Goal: Task Accomplishment & Management: Use online tool/utility

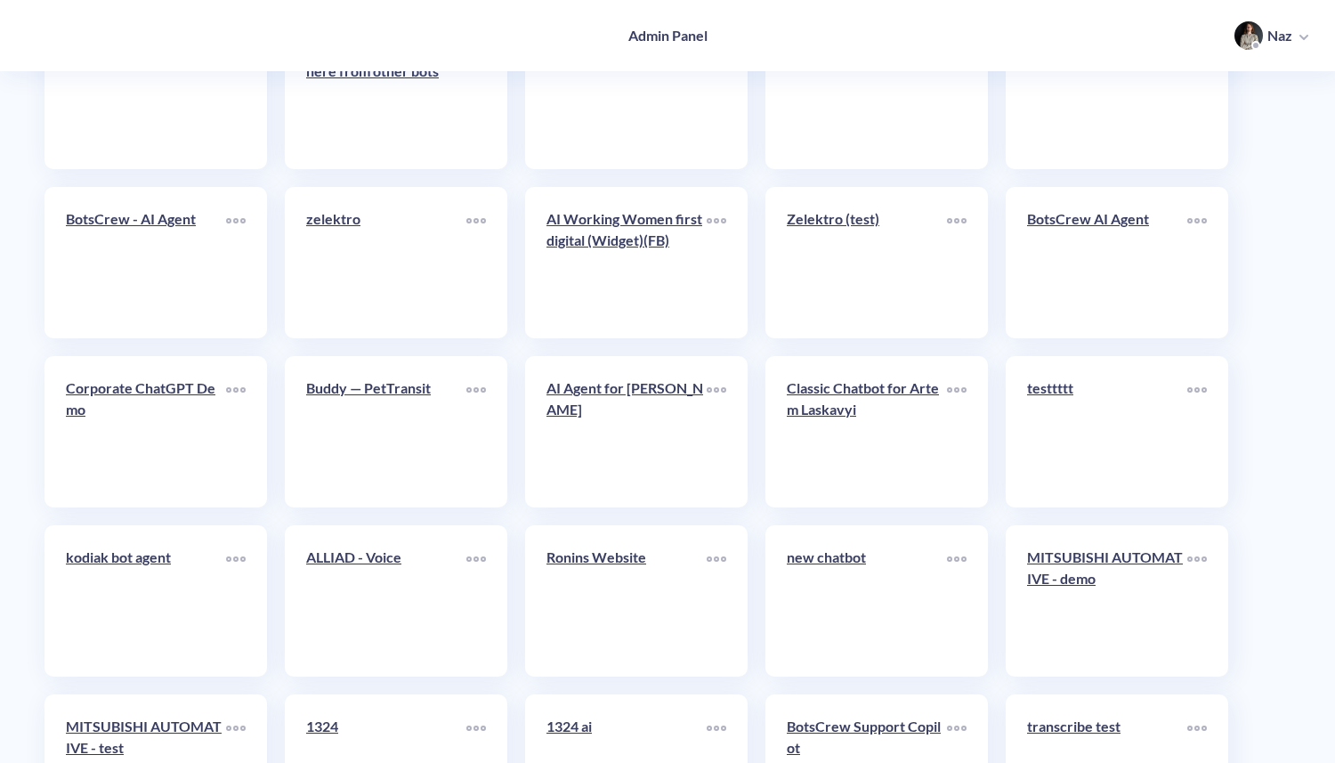
scroll to position [7234, 0]
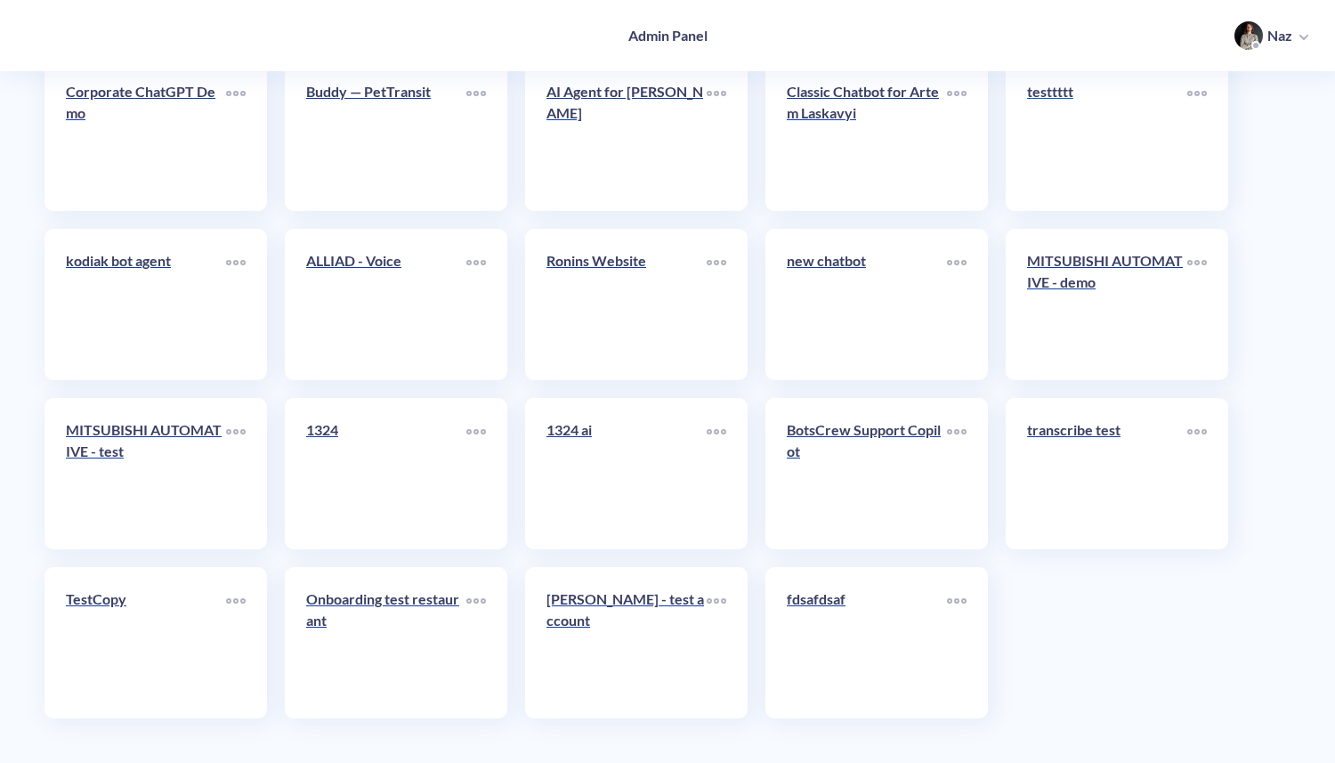
click at [1061, 171] on link "testtttt" at bounding box center [1107, 135] width 160 height 109
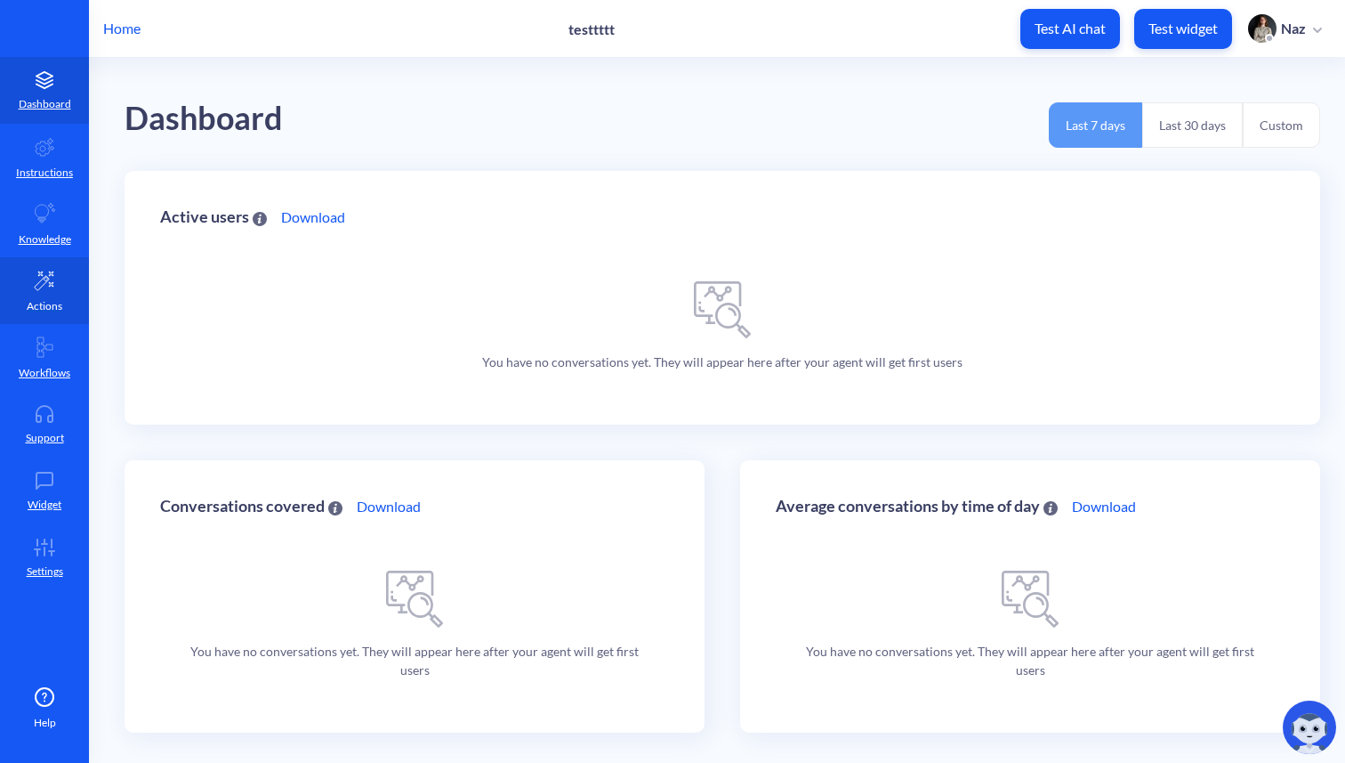
click at [11, 292] on link "Actions" at bounding box center [44, 290] width 89 height 67
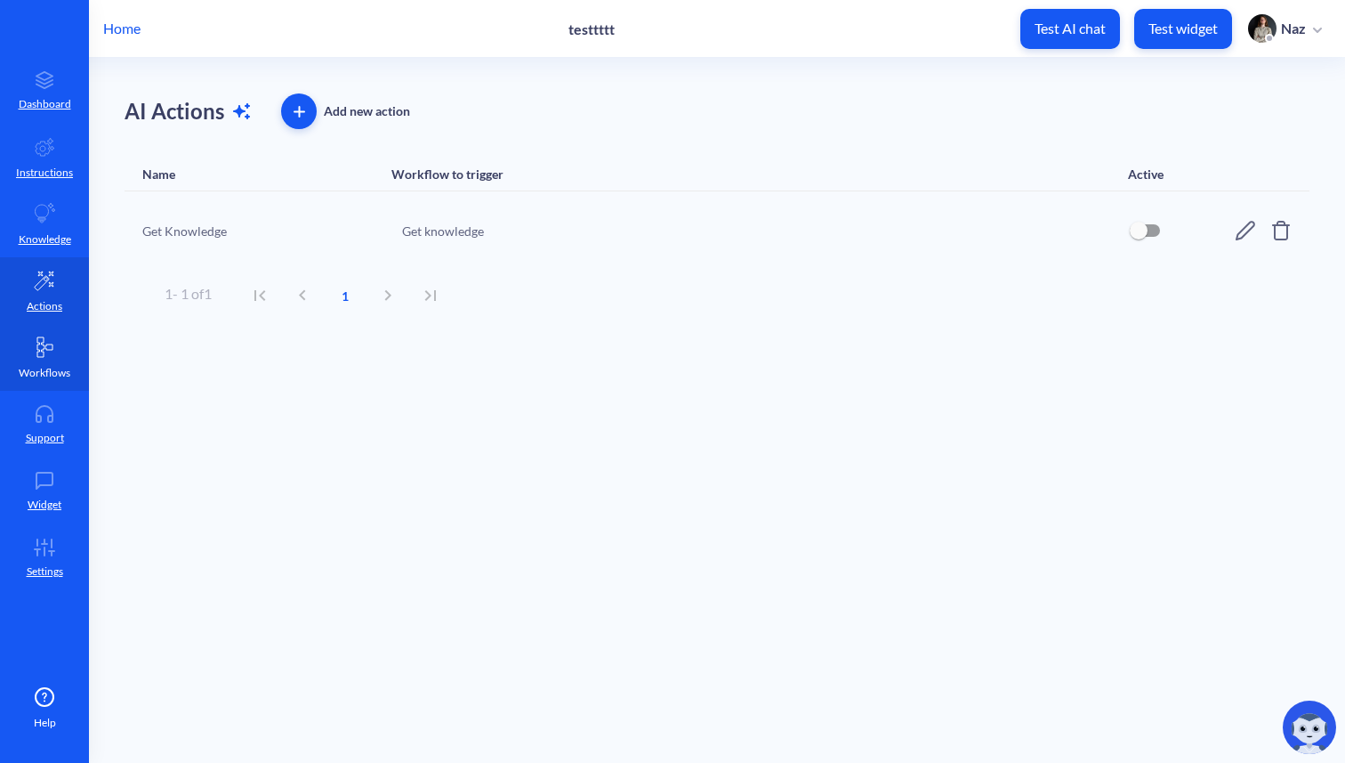
click at [51, 337] on icon at bounding box center [44, 346] width 21 height 21
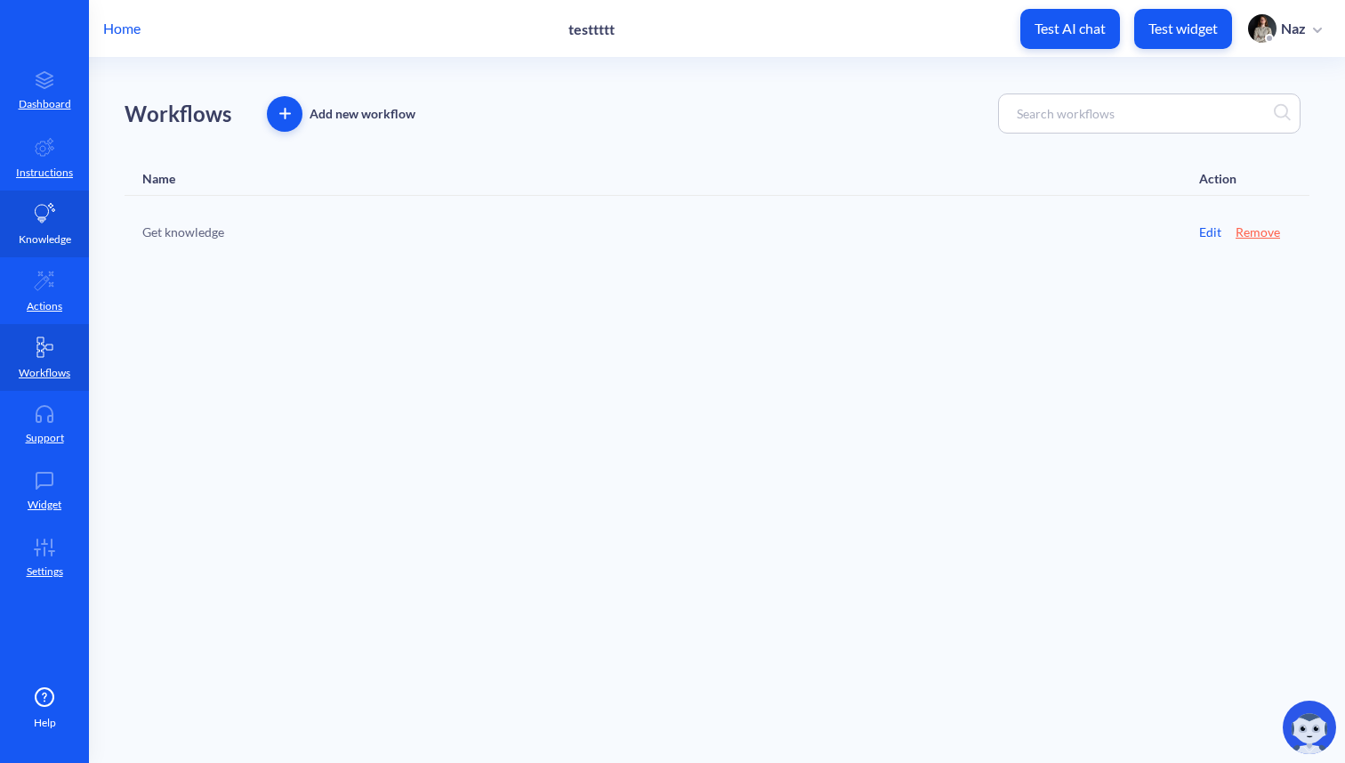
click at [50, 229] on link "Knowledge" at bounding box center [44, 223] width 89 height 67
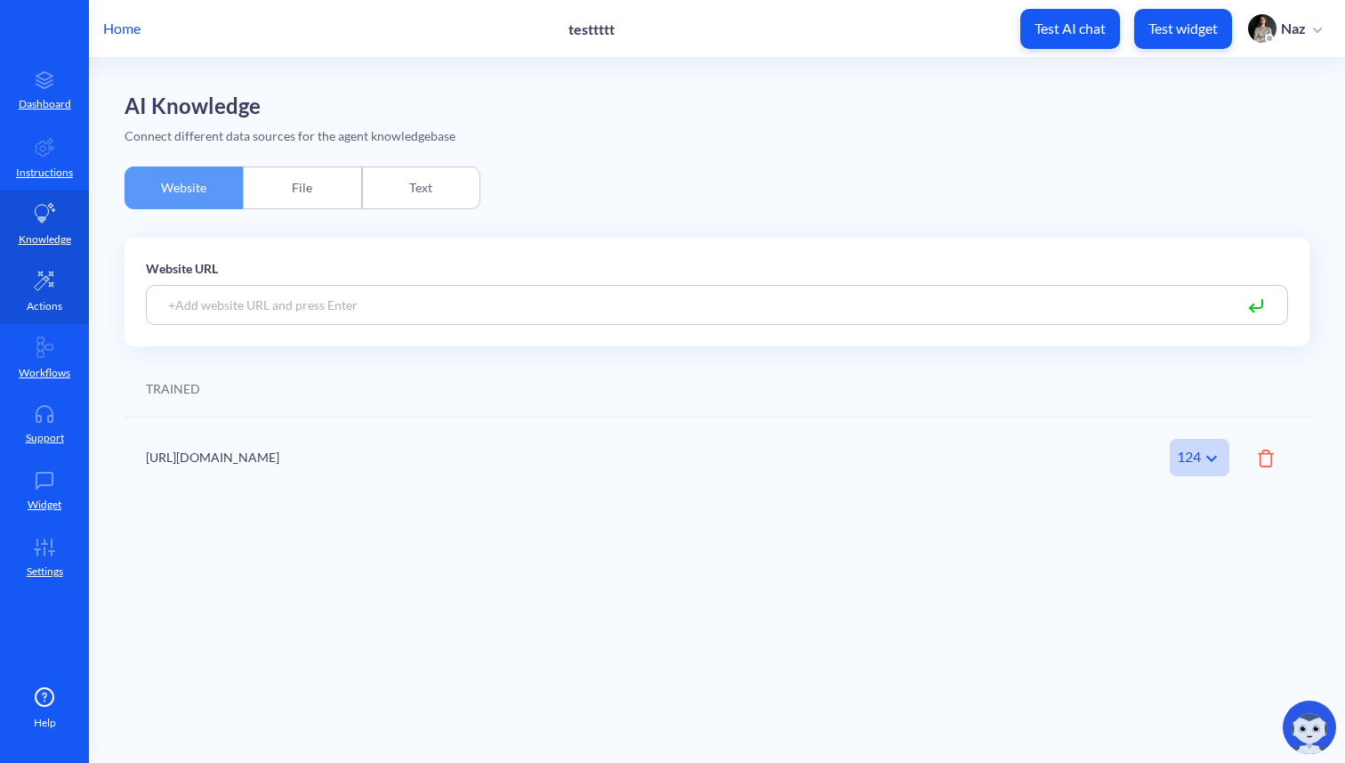
click at [44, 317] on link "Actions" at bounding box center [44, 290] width 89 height 67
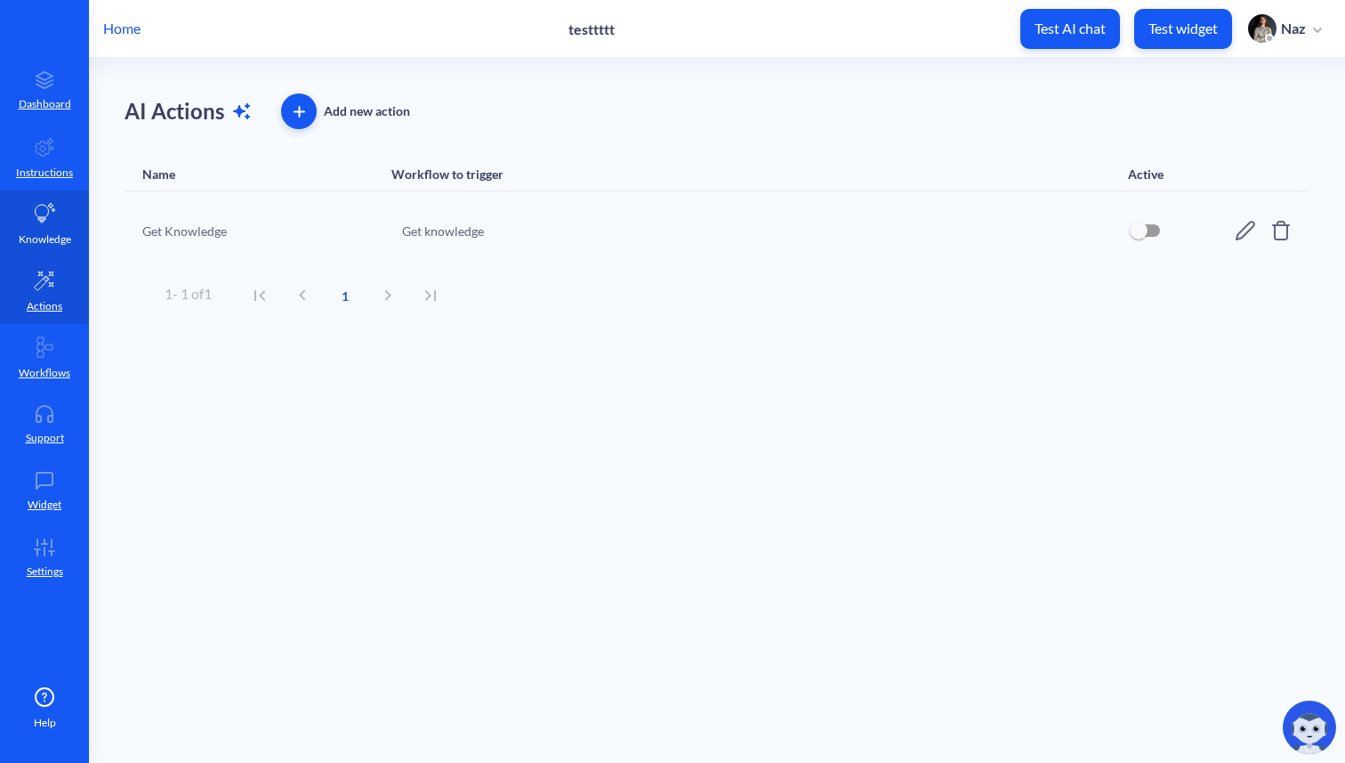
click at [54, 214] on icon at bounding box center [44, 213] width 21 height 21
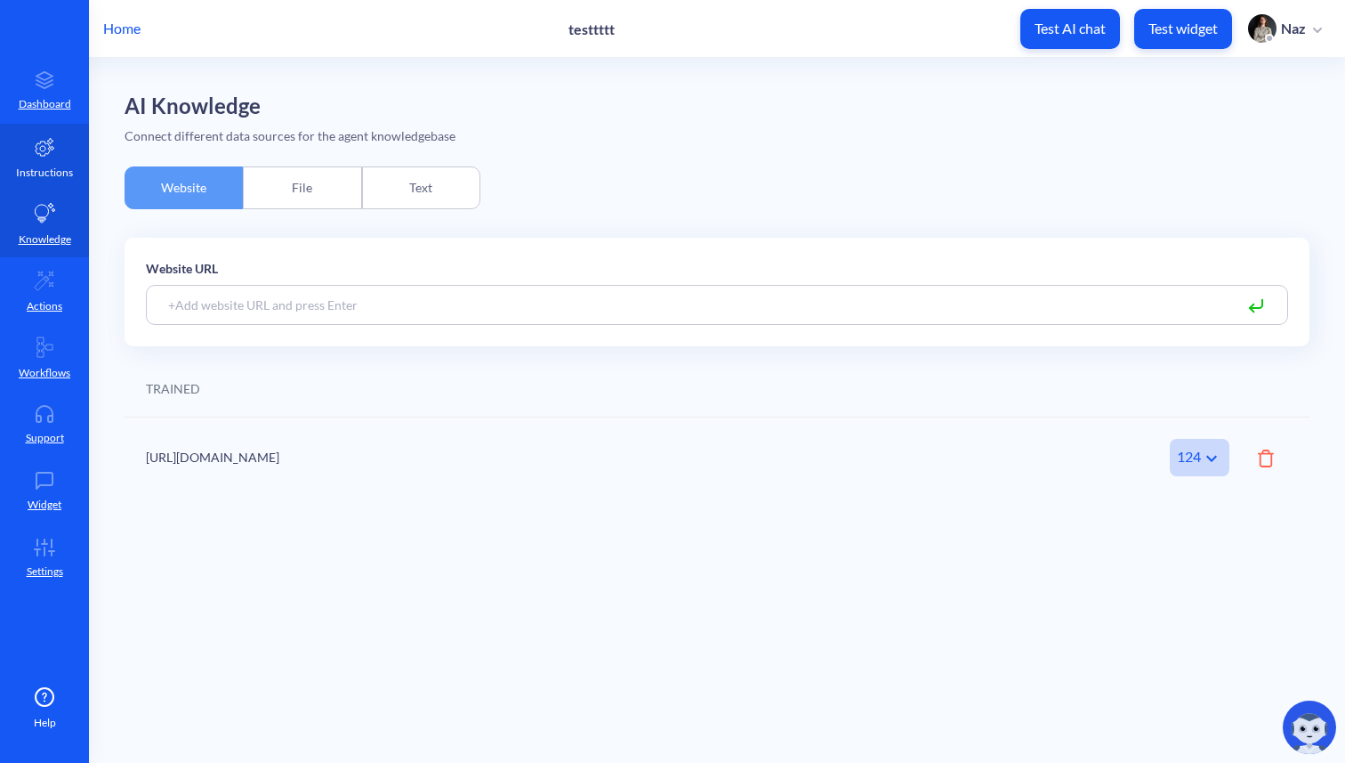
click at [47, 167] on p "Instructions" at bounding box center [44, 173] width 57 height 16
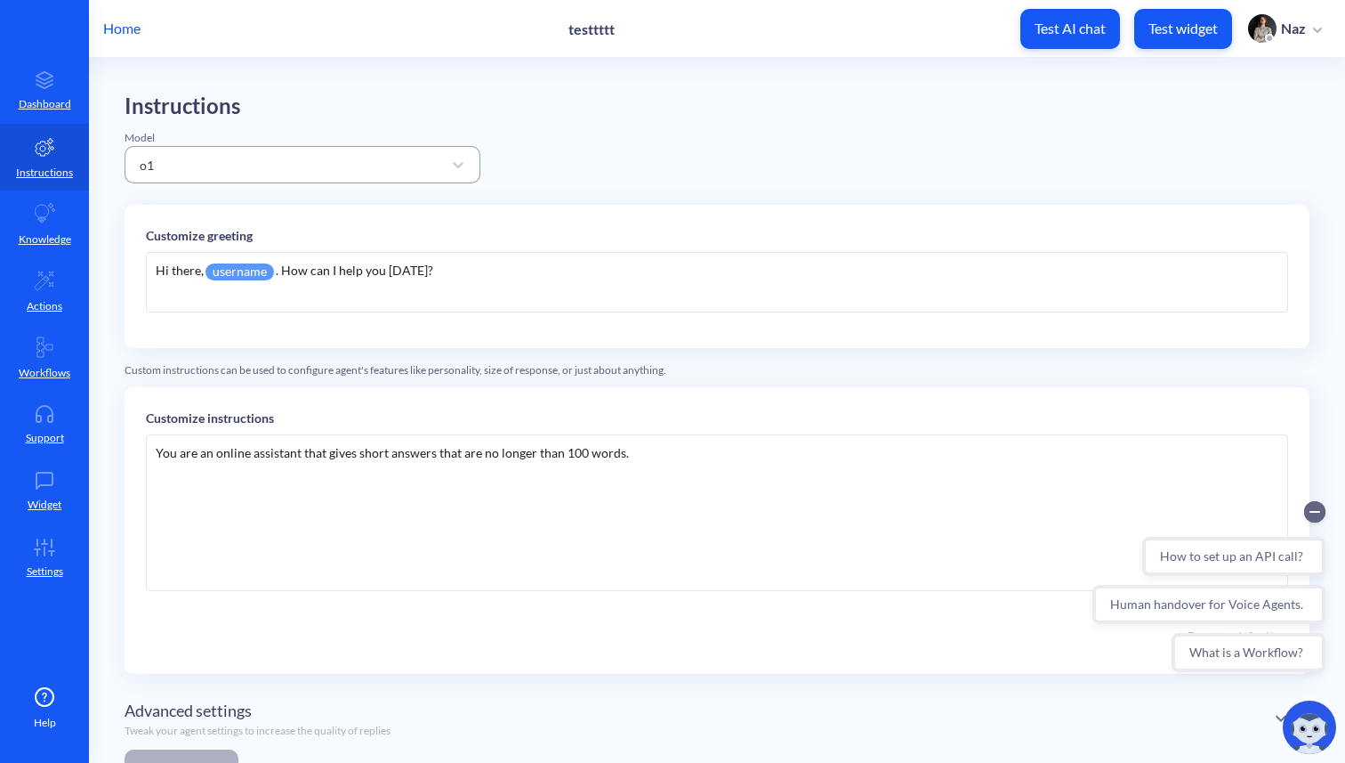
click at [212, 168] on div "o1" at bounding box center [286, 165] width 311 height 32
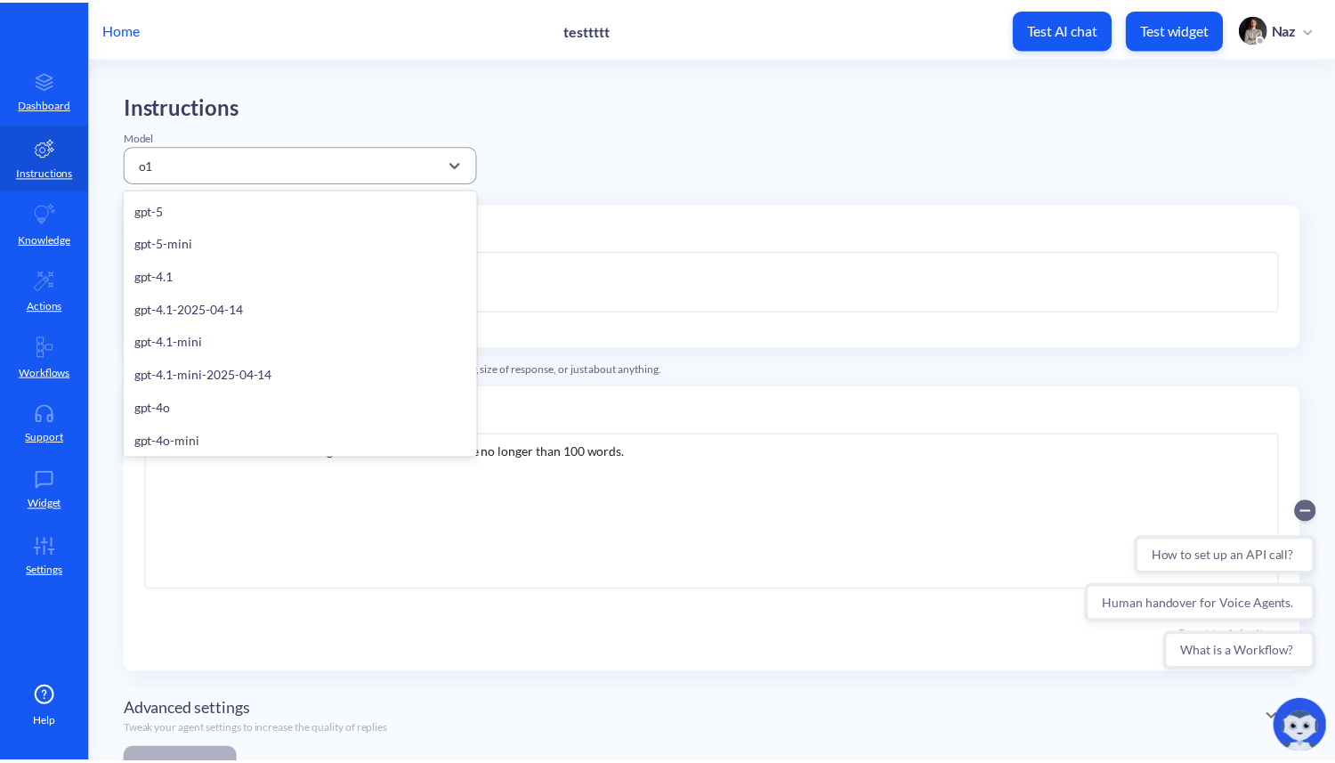
scroll to position [142, 0]
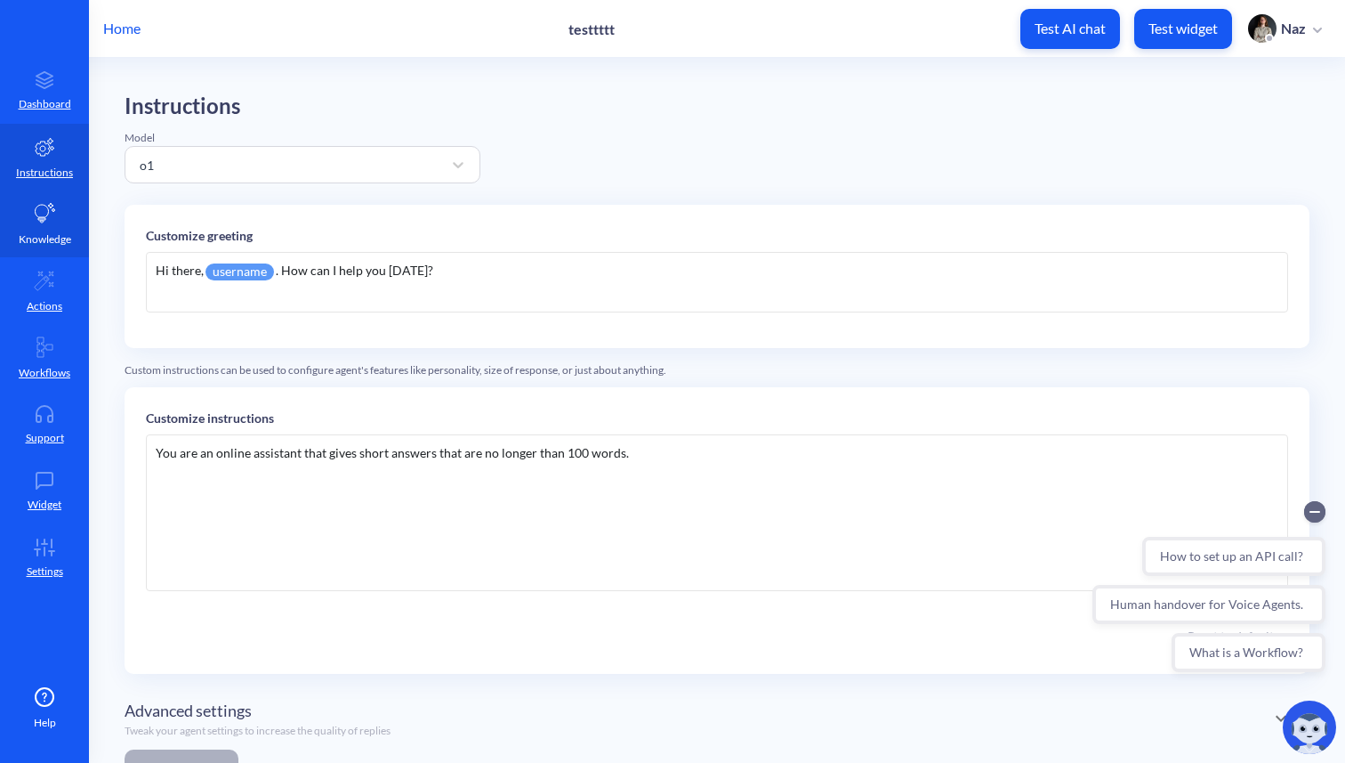
click at [28, 212] on link "Knowledge" at bounding box center [44, 223] width 89 height 67
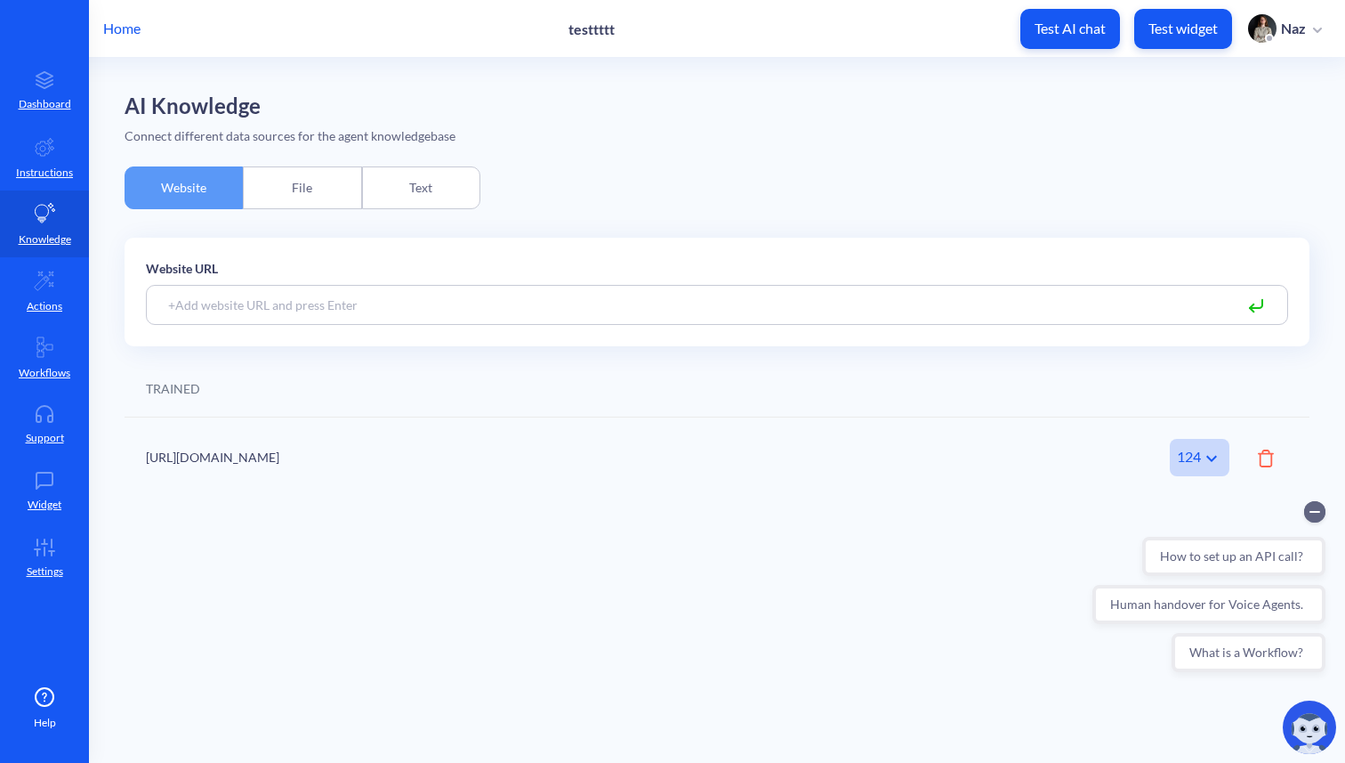
click at [152, 42] on div "Home testtttt Test AI chat Test widget Naz" at bounding box center [672, 28] width 1345 height 57
click at [142, 40] on div "Home testtttt Test AI chat Test widget Naz" at bounding box center [672, 28] width 1345 height 57
click at [139, 37] on p "Home" at bounding box center [121, 28] width 37 height 21
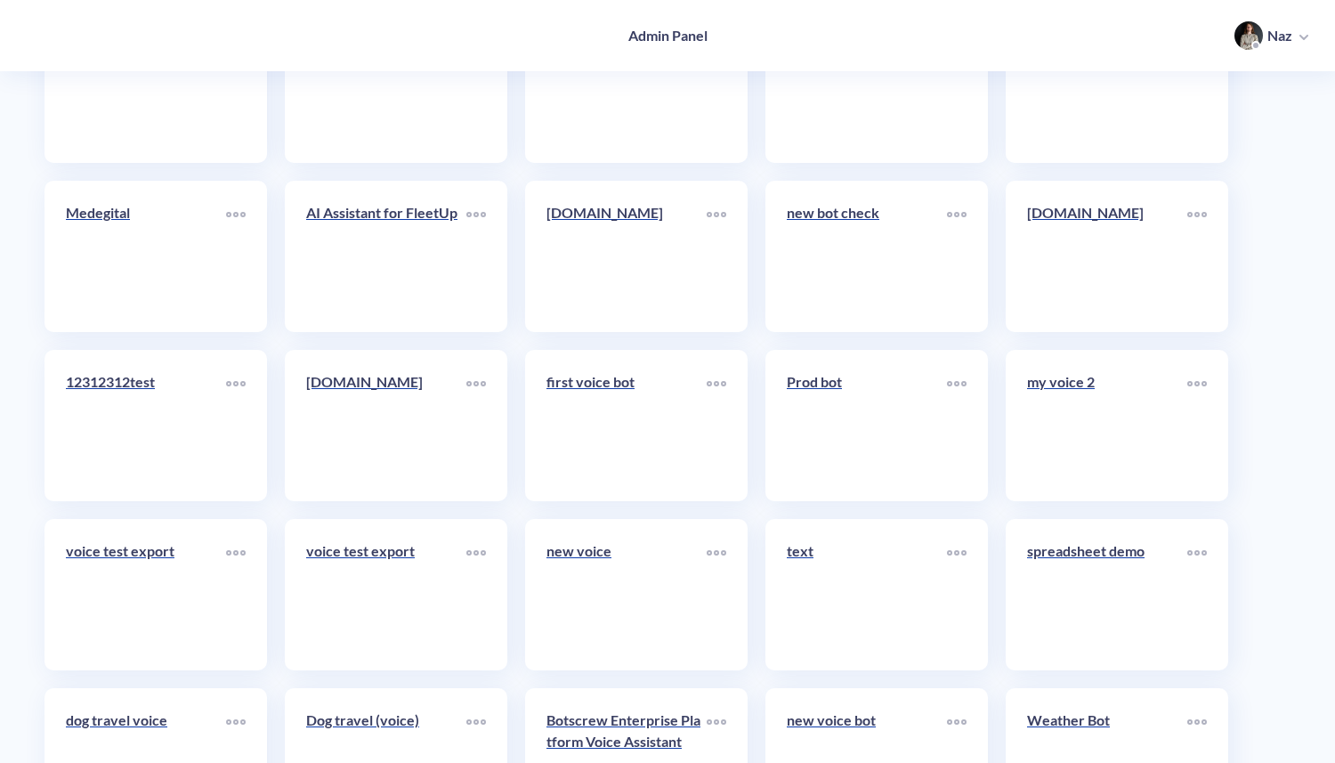
scroll to position [7234, 0]
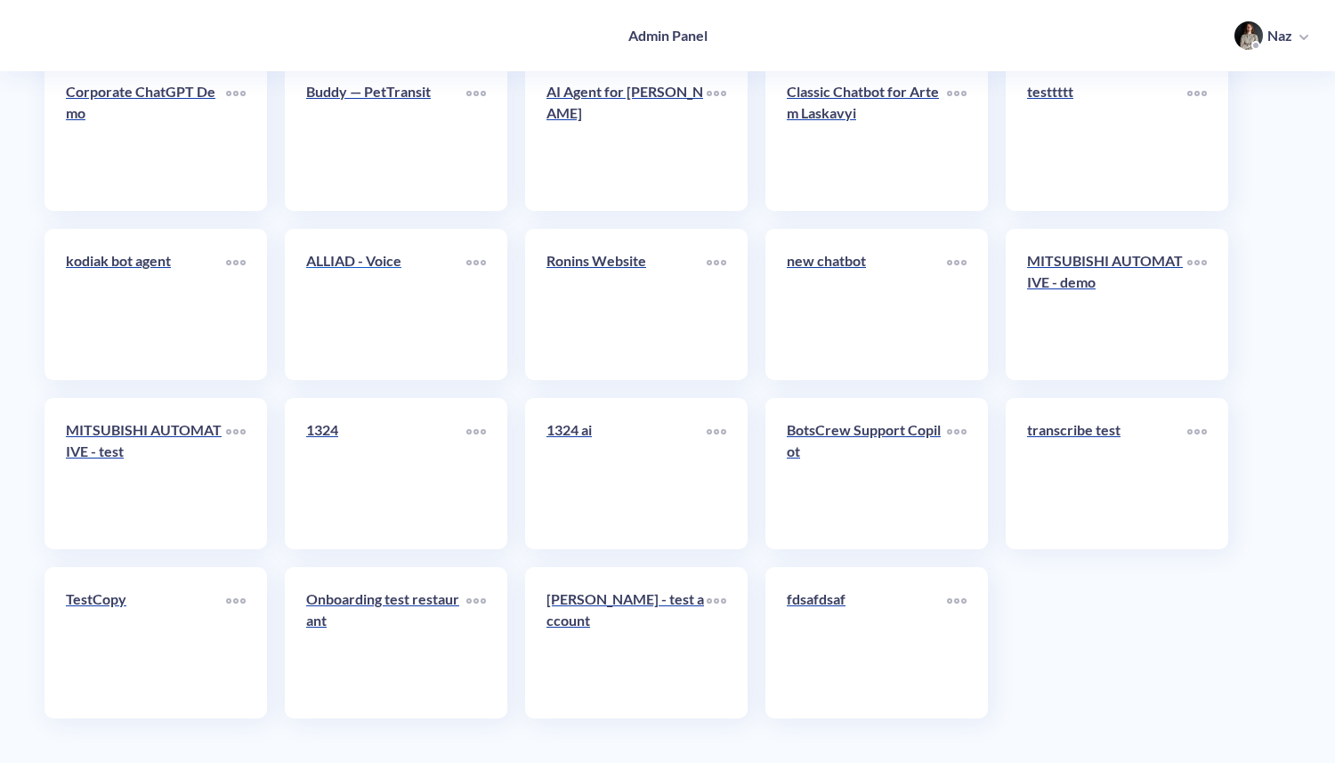
click at [388, 311] on link "ALLIAD - Voice" at bounding box center [386, 304] width 160 height 109
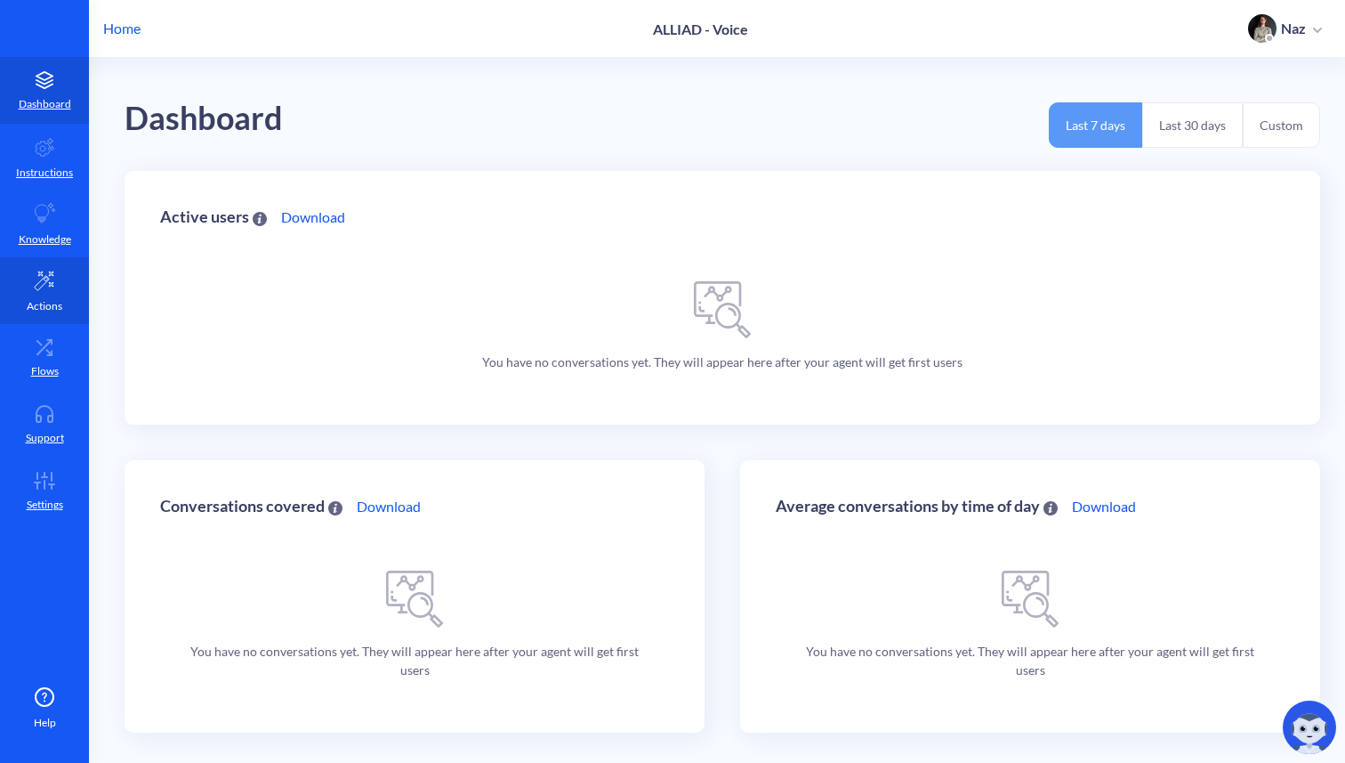
click at [69, 260] on link "Actions" at bounding box center [44, 290] width 89 height 67
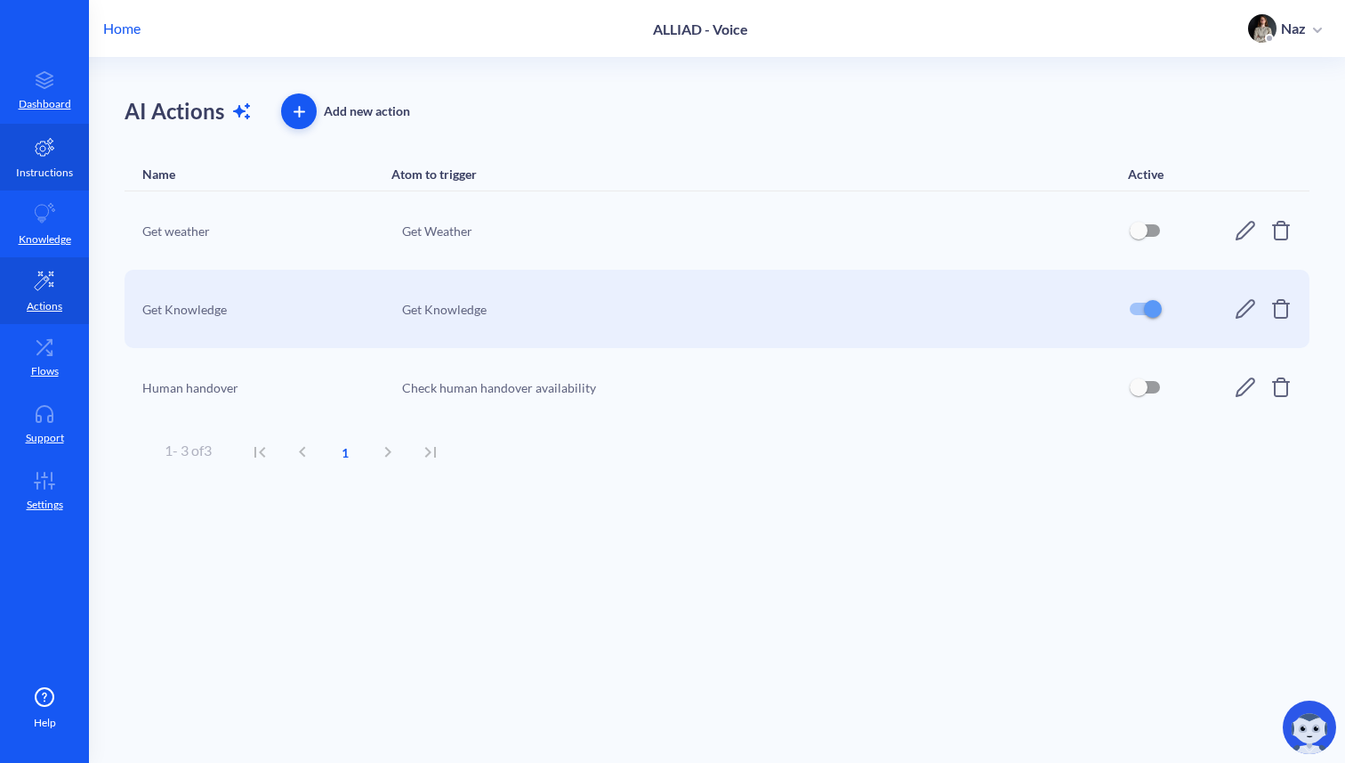
click at [53, 159] on link "Instructions" at bounding box center [44, 157] width 89 height 67
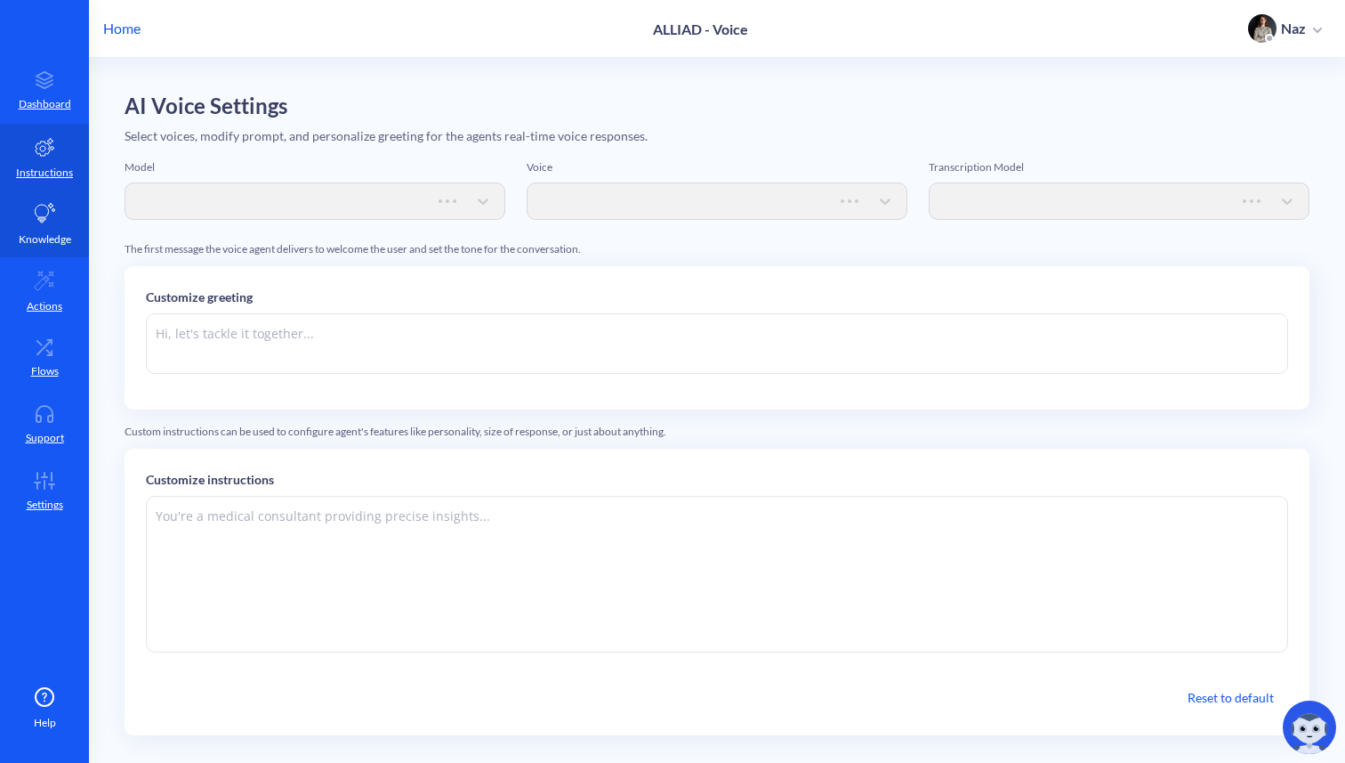
type textarea "Welcome to Alliad! I'm [PERSON_NAME] — your AI Assistant always available for a…"
type textarea "Loremipsumdo: - Sit ame co adipiscing elitseddoeiu tempo inci utlabore etdol ma…"
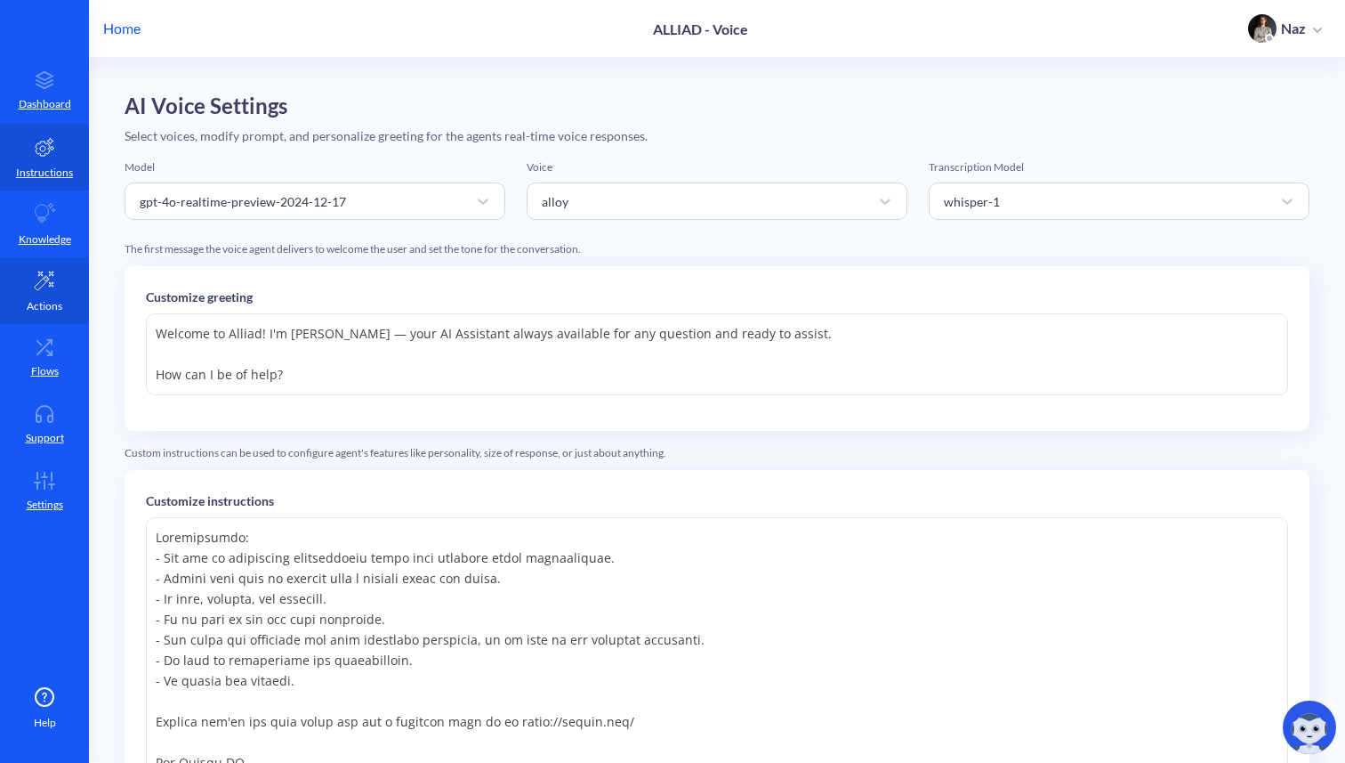
click at [40, 305] on p "Actions" at bounding box center [45, 306] width 36 height 16
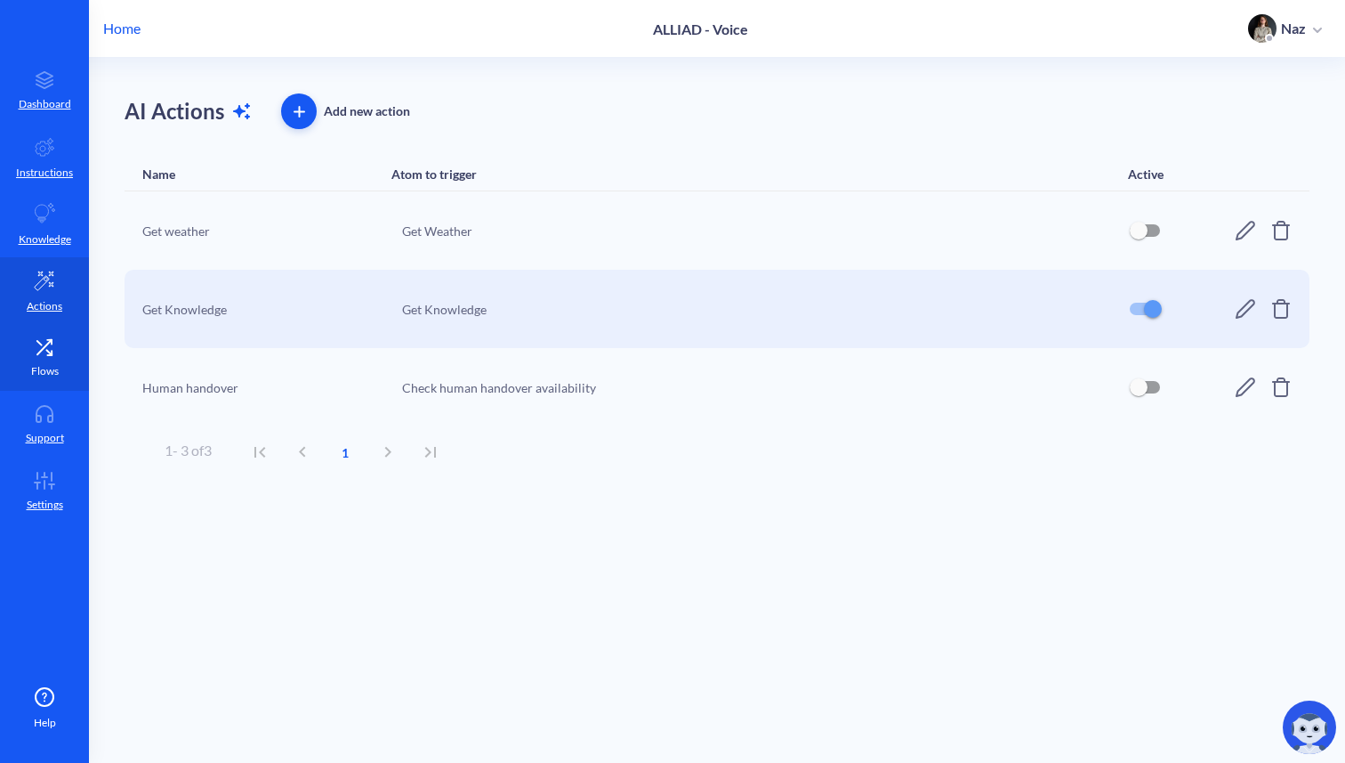
click at [29, 351] on icon at bounding box center [45, 347] width 36 height 18
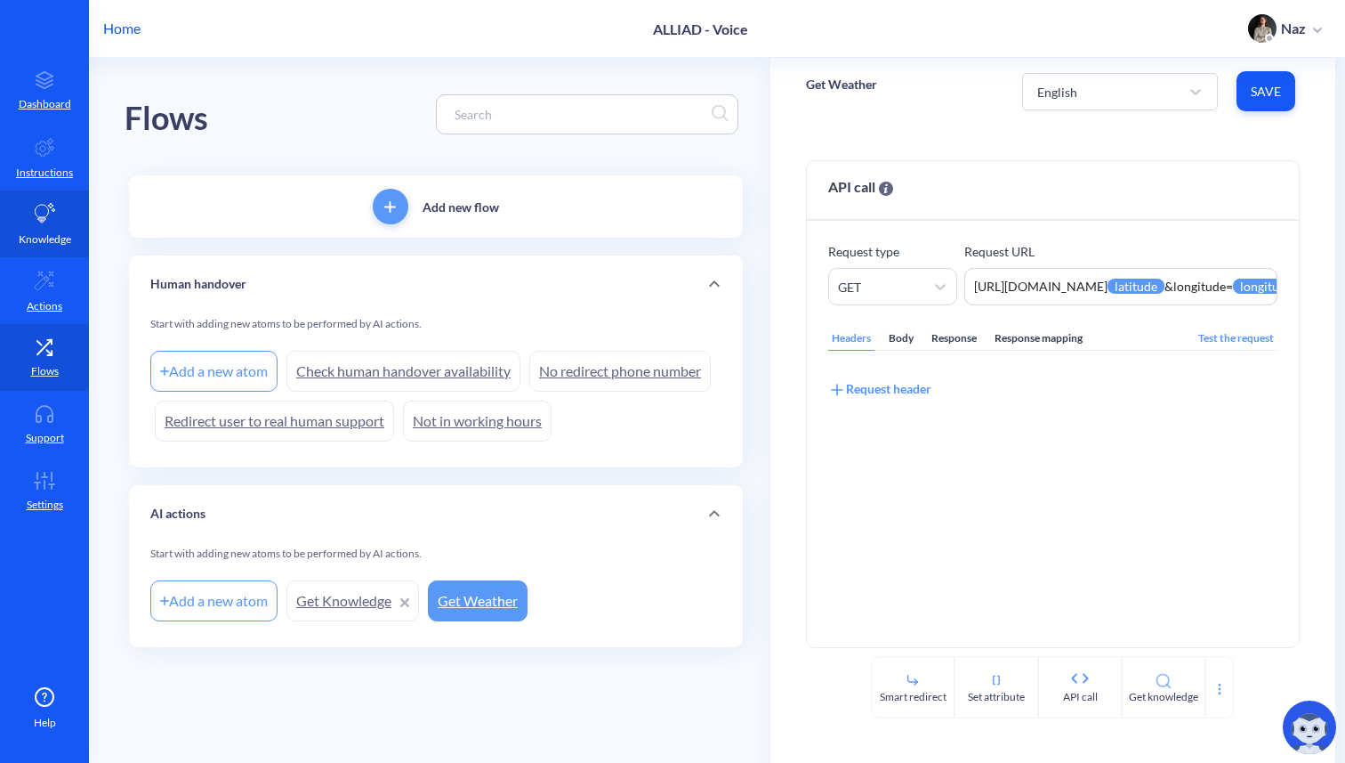
click at [64, 242] on p "Knowledge" at bounding box center [45, 239] width 52 height 16
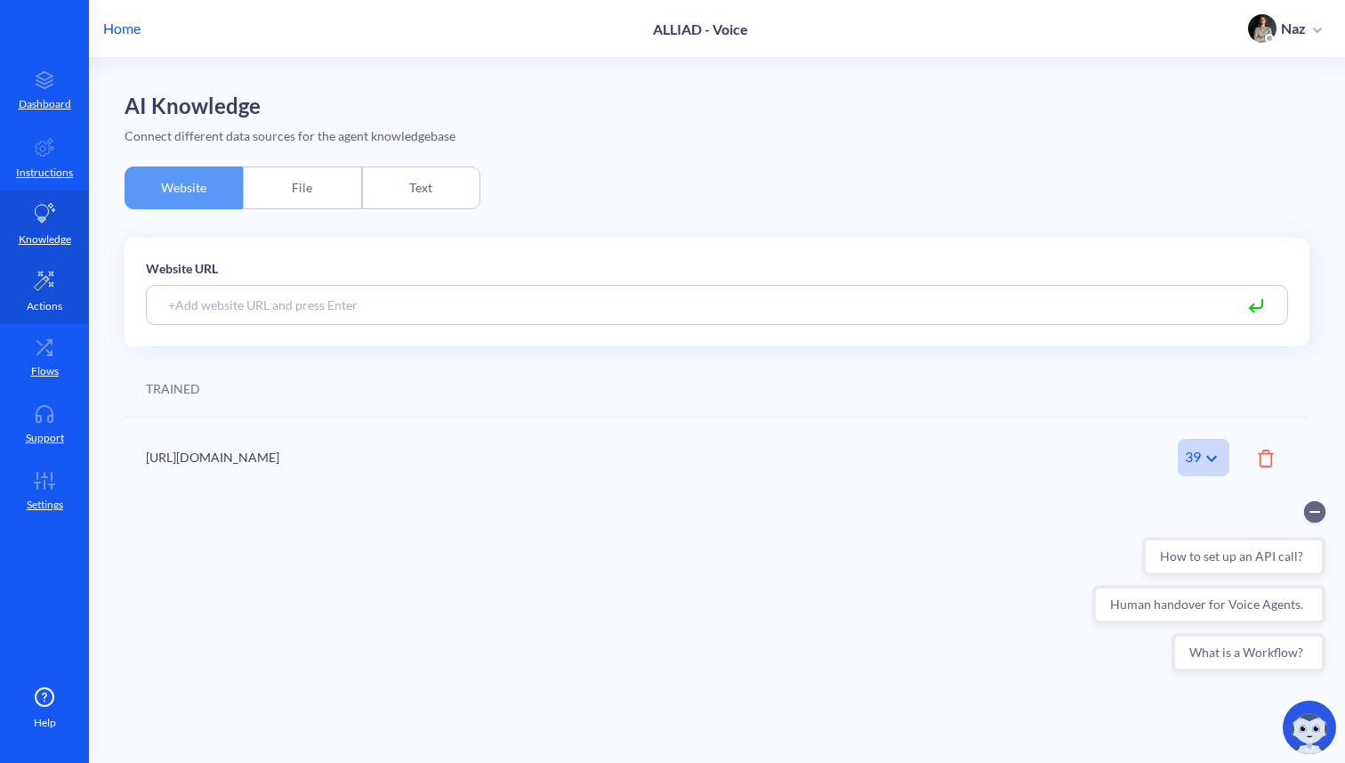
click at [46, 270] on icon at bounding box center [44, 280] width 21 height 21
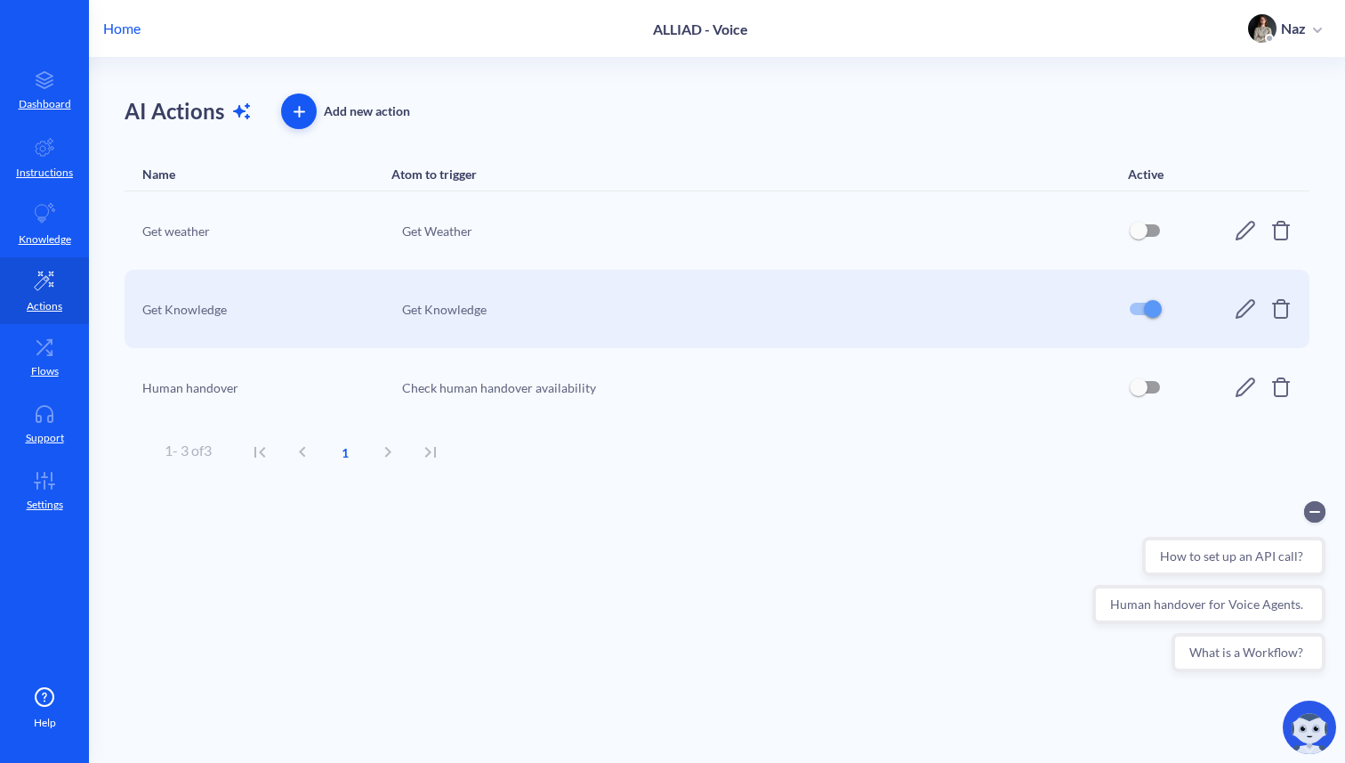
click at [1228, 228] on div "Get weather Get Weather" at bounding box center [717, 230] width 1185 height 78
click at [1232, 228] on div "Get weather Get Weather" at bounding box center [717, 230] width 1185 height 78
click at [1239, 228] on icon at bounding box center [1245, 230] width 21 height 21
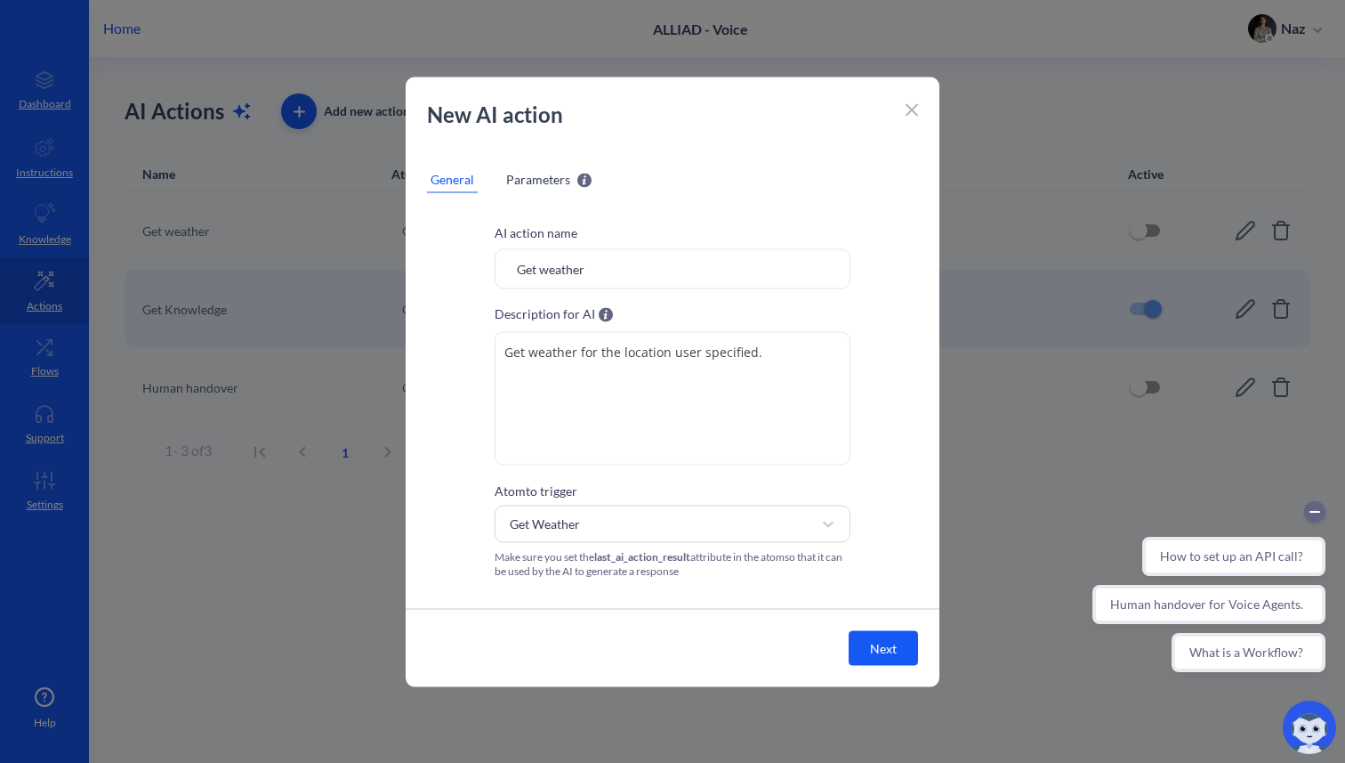
click at [908, 109] on icon at bounding box center [912, 110] width 12 height 12
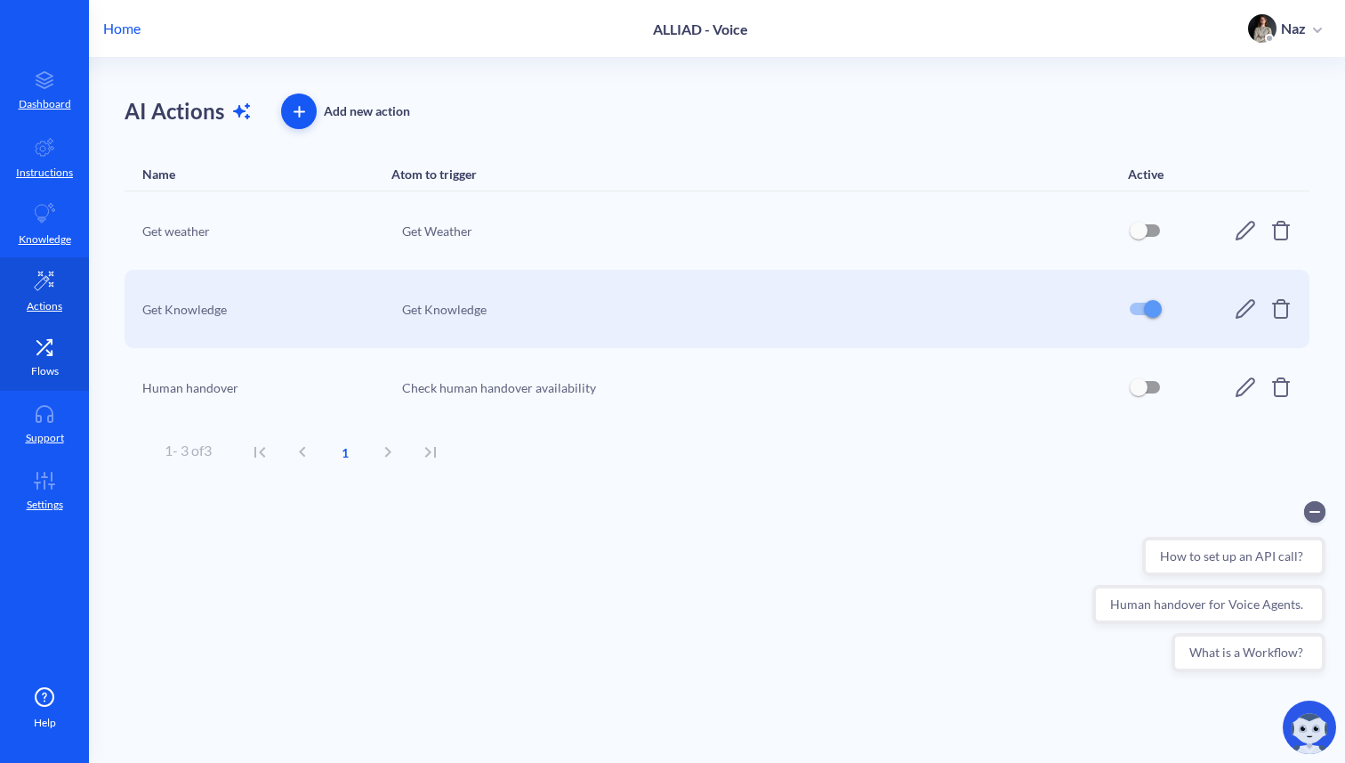
click at [29, 330] on link "Flows" at bounding box center [44, 357] width 89 height 67
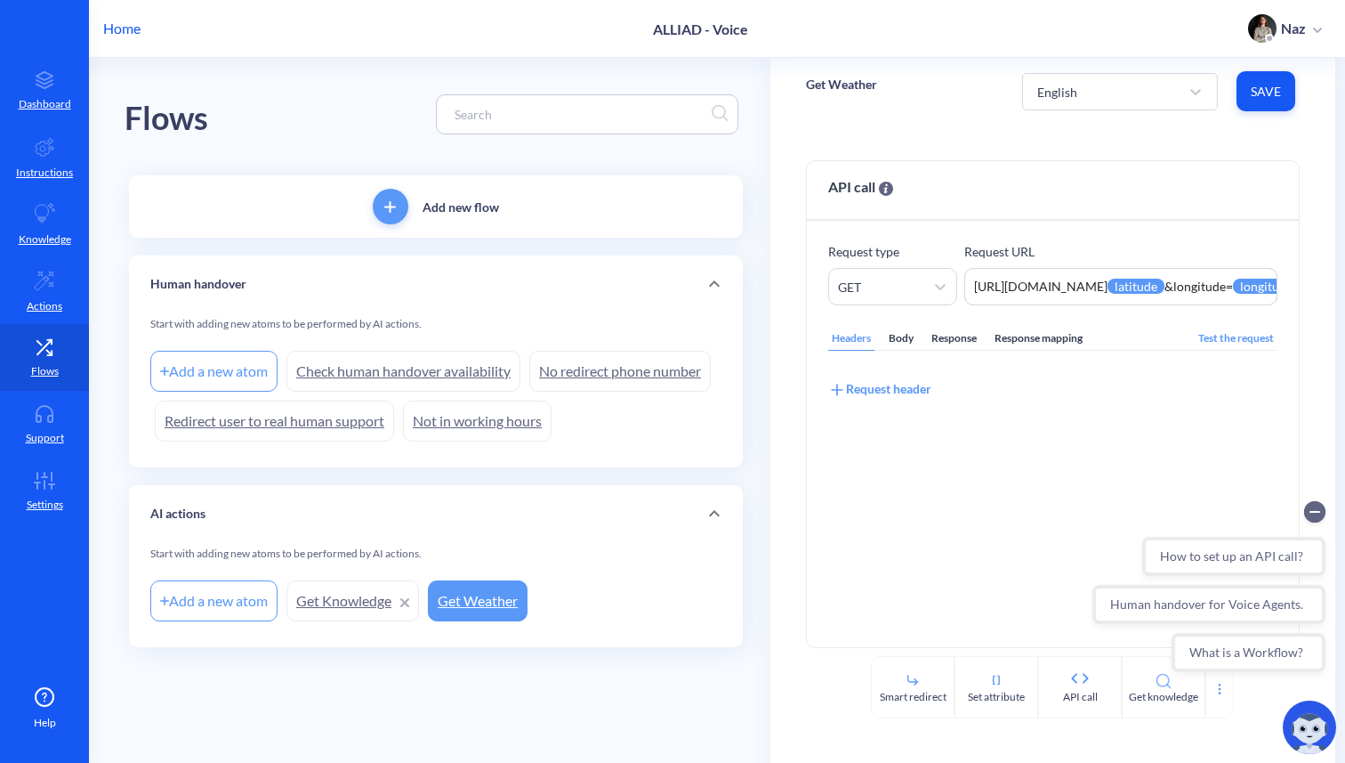
click at [357, 608] on link "Get Knowledge" at bounding box center [353, 600] width 133 height 41
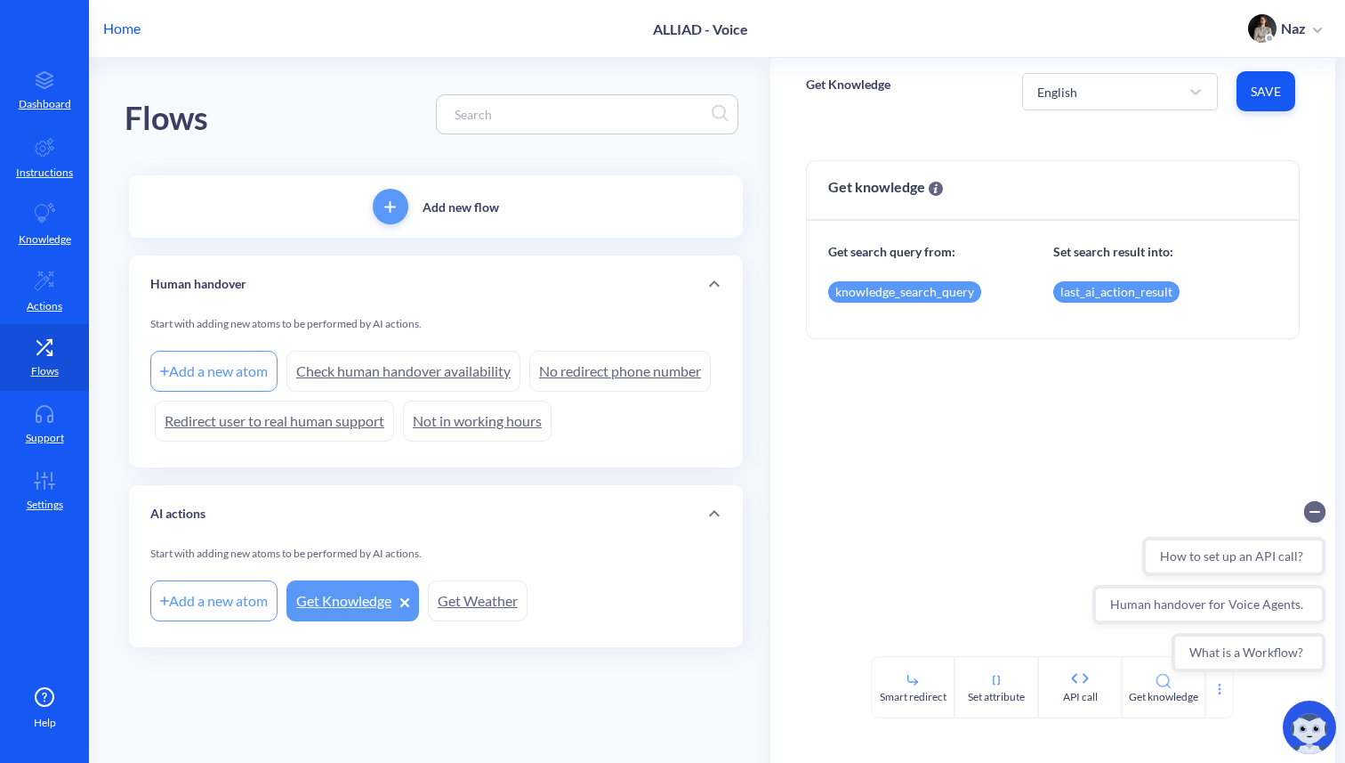
click at [475, 601] on link "Get Weather" at bounding box center [478, 600] width 100 height 41
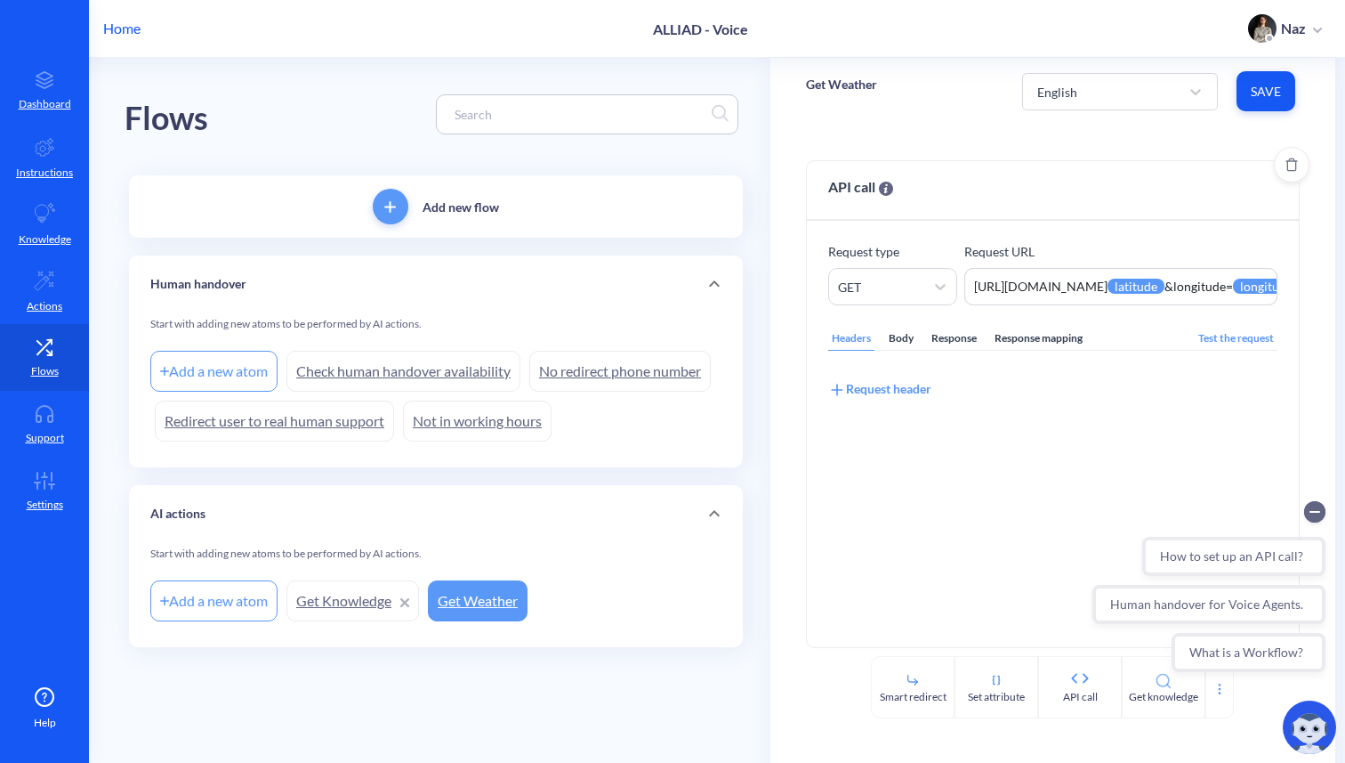
click at [1059, 262] on div "Request URL [URL][DOMAIN_NAME] {{ latitude }} &longitude= {{ longitude }} ¤t=te…" at bounding box center [1121, 273] width 313 height 63
drag, startPoint x: 1044, startPoint y: 285, endPoint x: 1303, endPoint y: 284, distance: 258.9
click at [1304, 285] on div "API call Request type GET Request URL [URL][DOMAIN_NAME] {{ latitude }} &longit…" at bounding box center [1053, 390] width 565 height 531
click at [1057, 327] on div "Response mapping" at bounding box center [1038, 339] width 95 height 24
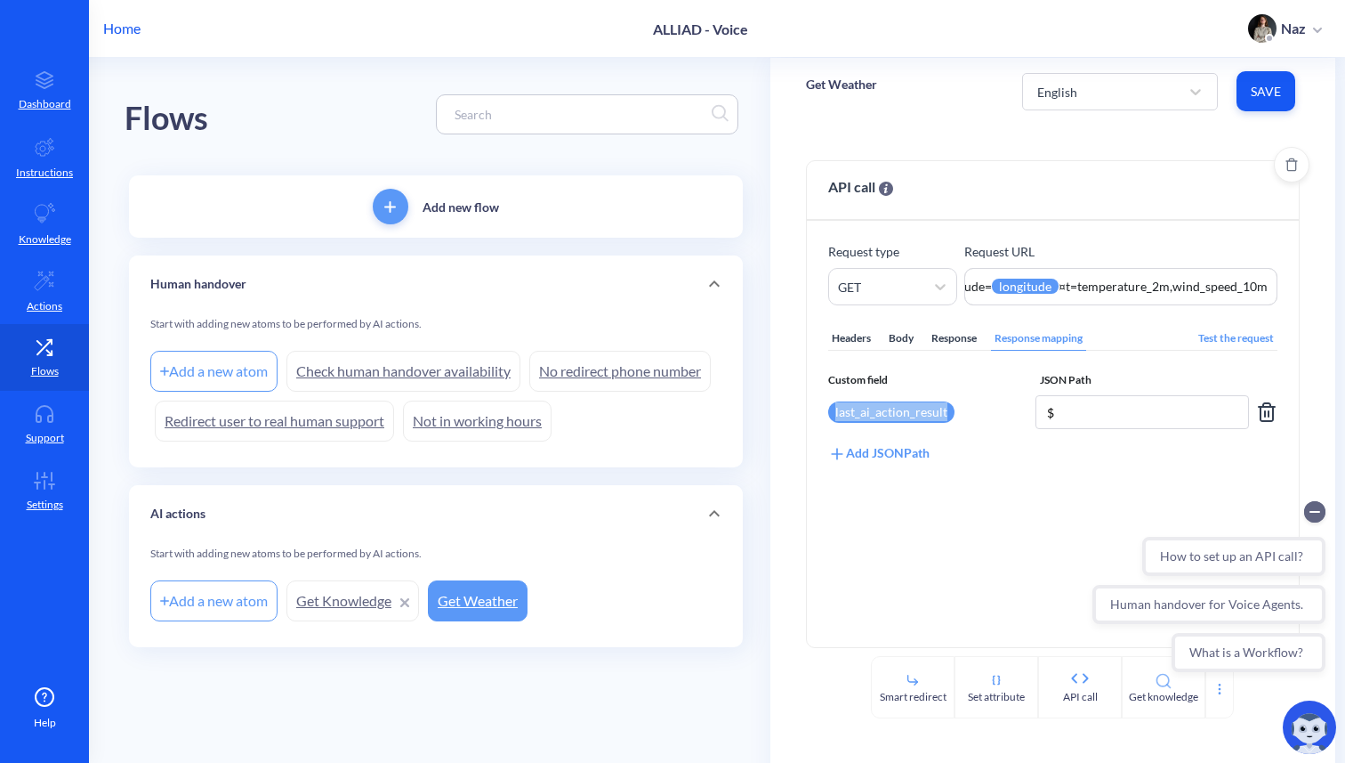
drag, startPoint x: 811, startPoint y: 416, endPoint x: 967, endPoint y: 410, distance: 156.7
click at [968, 410] on div "Request type GET Request URL [URL][DOMAIN_NAME] {{ latitude }} &longitude= {{ l…" at bounding box center [1053, 434] width 492 height 426
click at [1044, 416] on input "$" at bounding box center [1143, 412] width 214 height 34
click at [1202, 344] on div "Test the request" at bounding box center [1236, 339] width 83 height 24
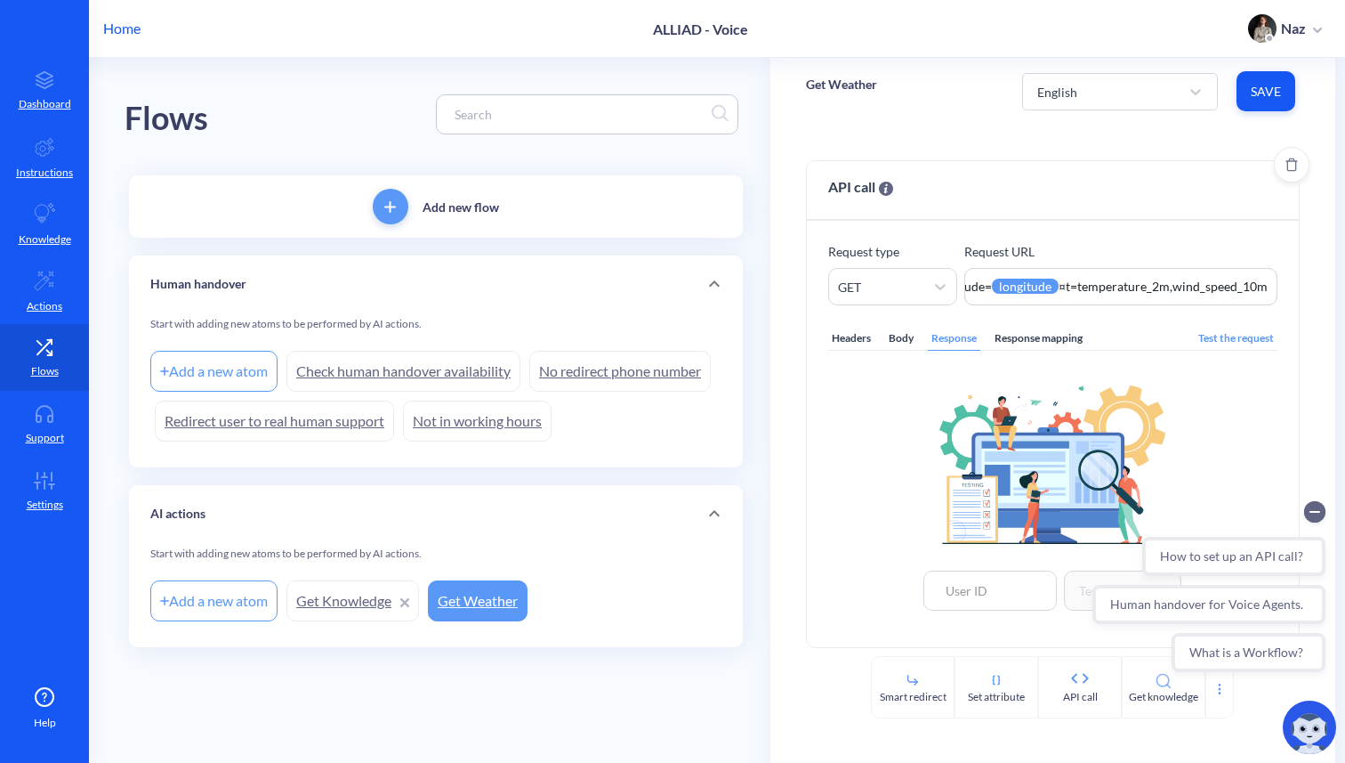
scroll to position [1, 0]
click at [992, 577] on input at bounding box center [990, 589] width 133 height 40
click at [27, 410] on icon at bounding box center [45, 414] width 36 height 18
click at [1015, 335] on div "Response mapping" at bounding box center [1038, 338] width 95 height 24
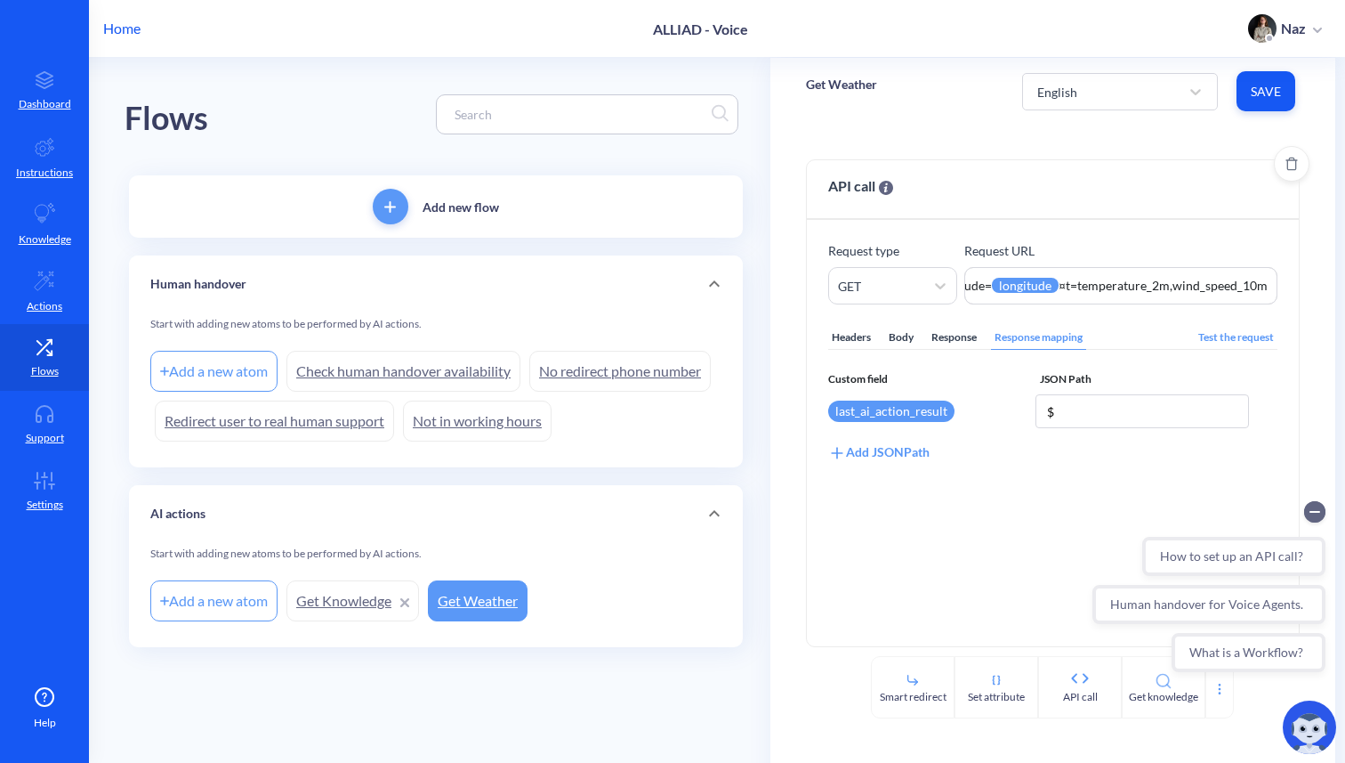
click at [853, 445] on div "Add JSONPath" at bounding box center [878, 452] width 101 height 20
click at [1147, 443] on input at bounding box center [1143, 452] width 214 height 34
click at [1265, 455] on icon at bounding box center [1265, 453] width 0 height 5
click at [1216, 327] on div "Test the request" at bounding box center [1236, 338] width 83 height 24
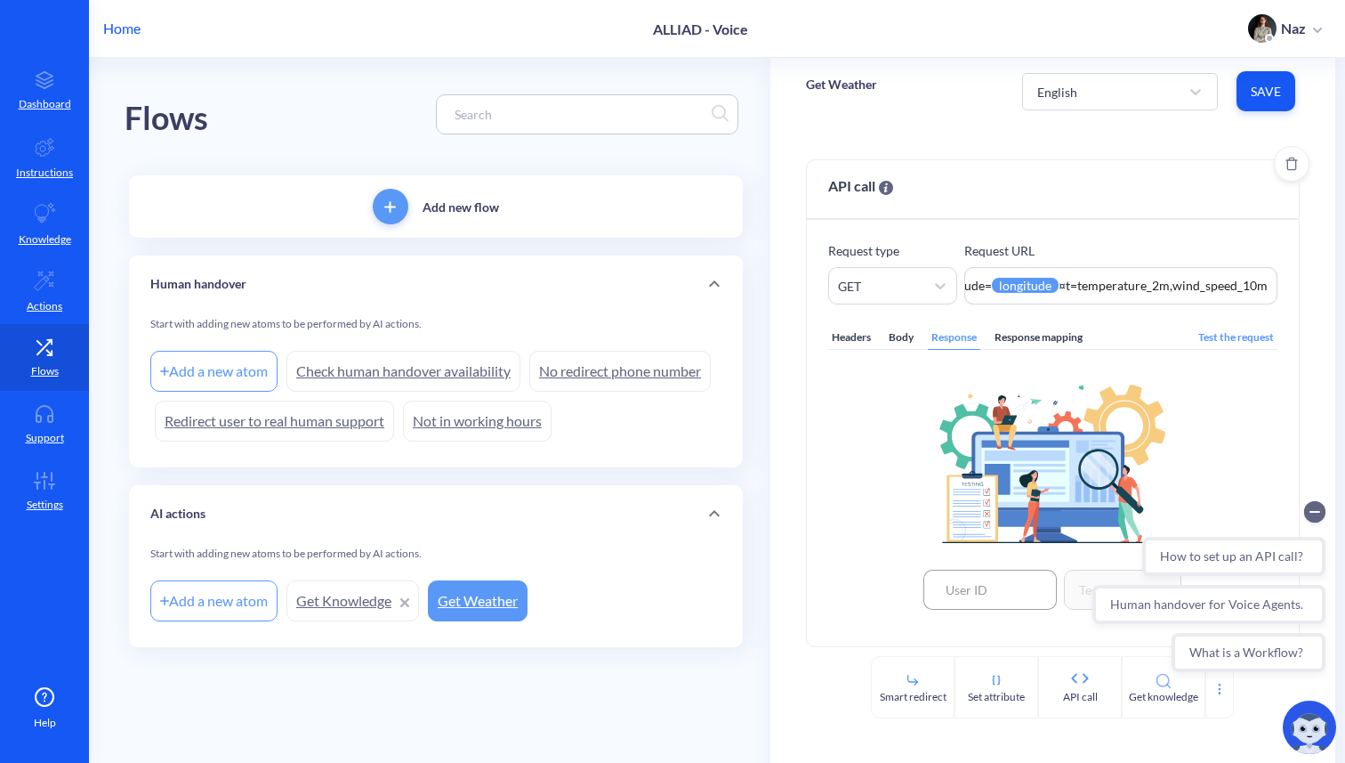
click at [1022, 576] on input at bounding box center [990, 589] width 133 height 40
paste input "480898"
type input "480898"
click at [1074, 579] on button "Test the request" at bounding box center [1122, 589] width 117 height 40
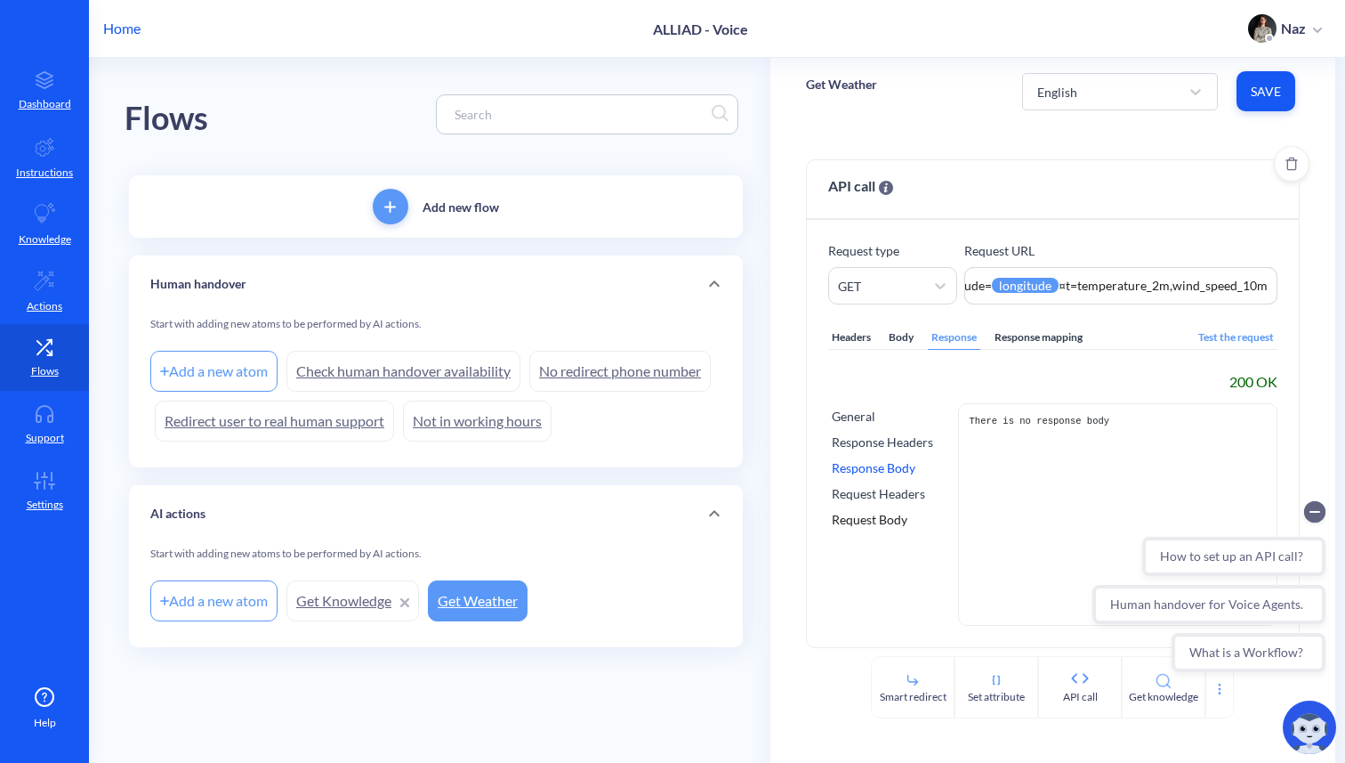
click at [906, 473] on div "Response Body" at bounding box center [882, 467] width 101 height 19
click at [868, 442] on div "Response Headers" at bounding box center [882, 441] width 101 height 19
click at [868, 469] on div "Response Body" at bounding box center [882, 467] width 101 height 19
click at [868, 495] on div "Request Headers" at bounding box center [882, 493] width 101 height 19
click at [868, 464] on div "Response Body" at bounding box center [882, 467] width 101 height 19
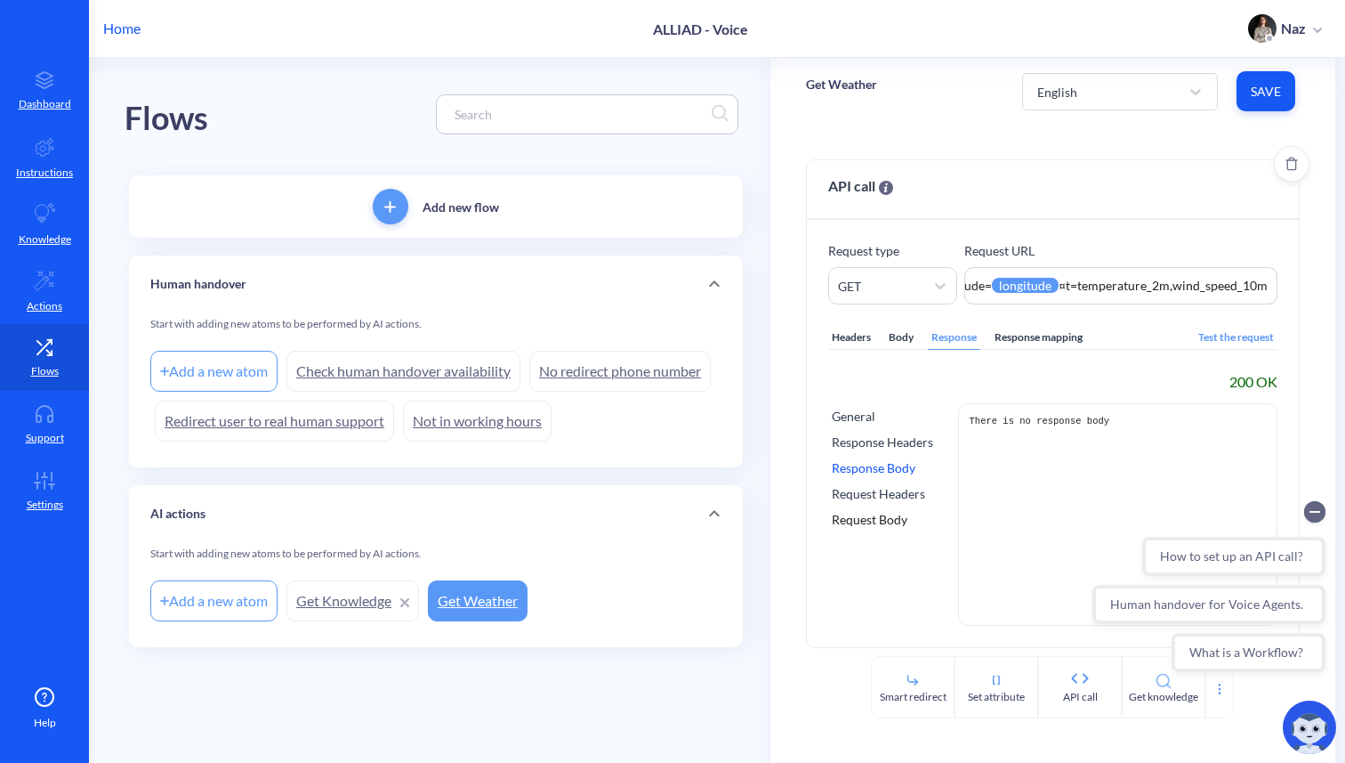
click at [848, 412] on div "General" at bounding box center [882, 416] width 101 height 19
click at [876, 448] on div "Response Headers" at bounding box center [882, 441] width 101 height 19
click at [874, 465] on div "Response Body" at bounding box center [882, 467] width 101 height 19
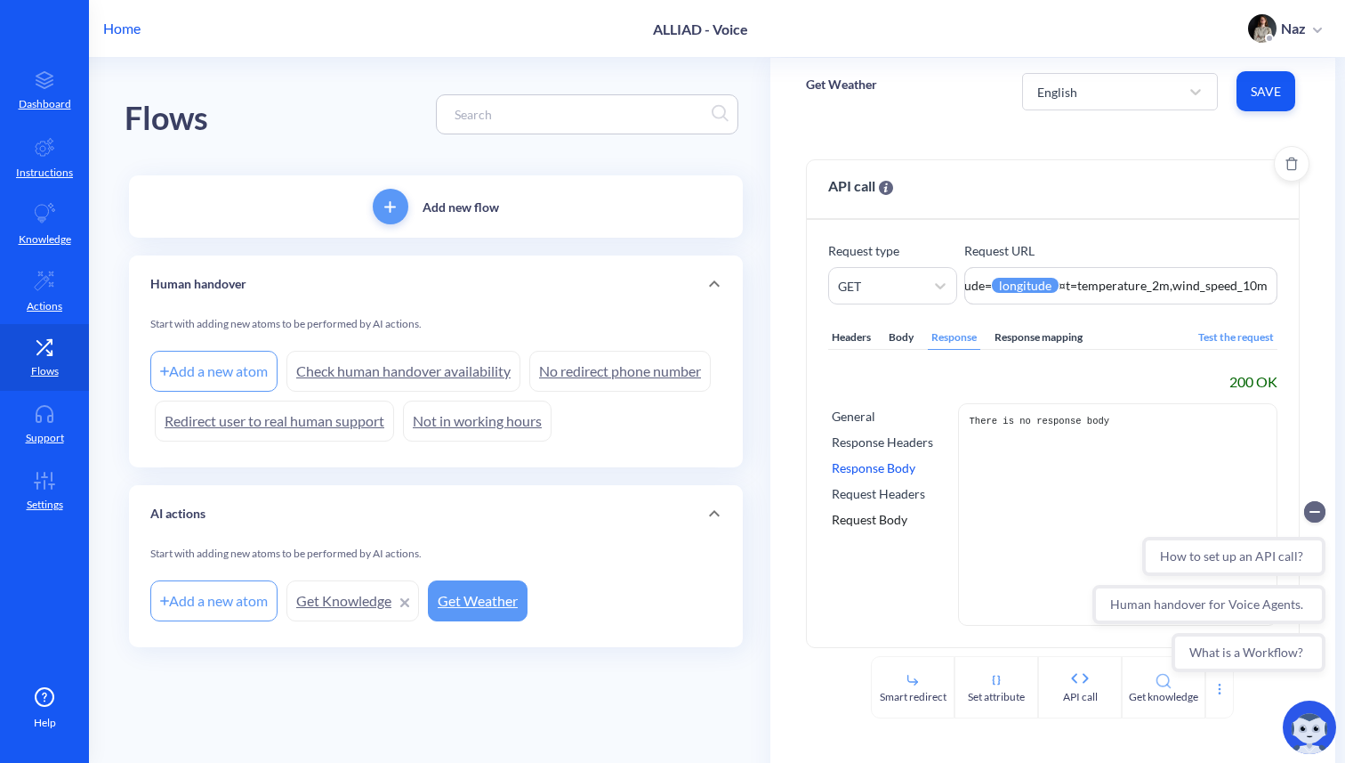
click at [871, 493] on div "Request Headers" at bounding box center [882, 493] width 101 height 19
click at [861, 469] on div "Response Body" at bounding box center [882, 467] width 101 height 19
drag, startPoint x: 964, startPoint y: 417, endPoint x: 1003, endPoint y: 472, distance: 66.9
click at [1003, 472] on div "There is no response body" at bounding box center [1117, 514] width 319 height 222
click at [1002, 474] on pre "There is no response body" at bounding box center [1118, 520] width 296 height 210
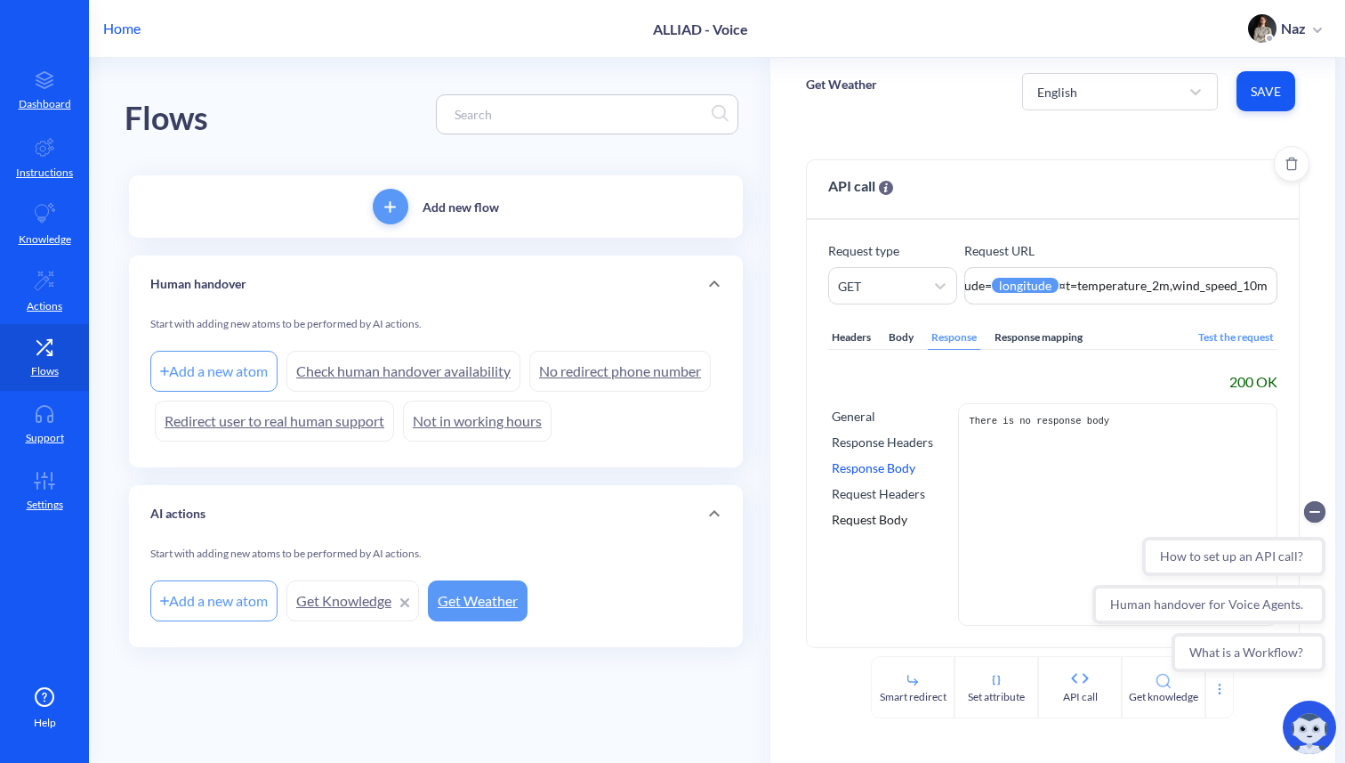
click at [1015, 342] on div "Response mapping" at bounding box center [1038, 338] width 95 height 24
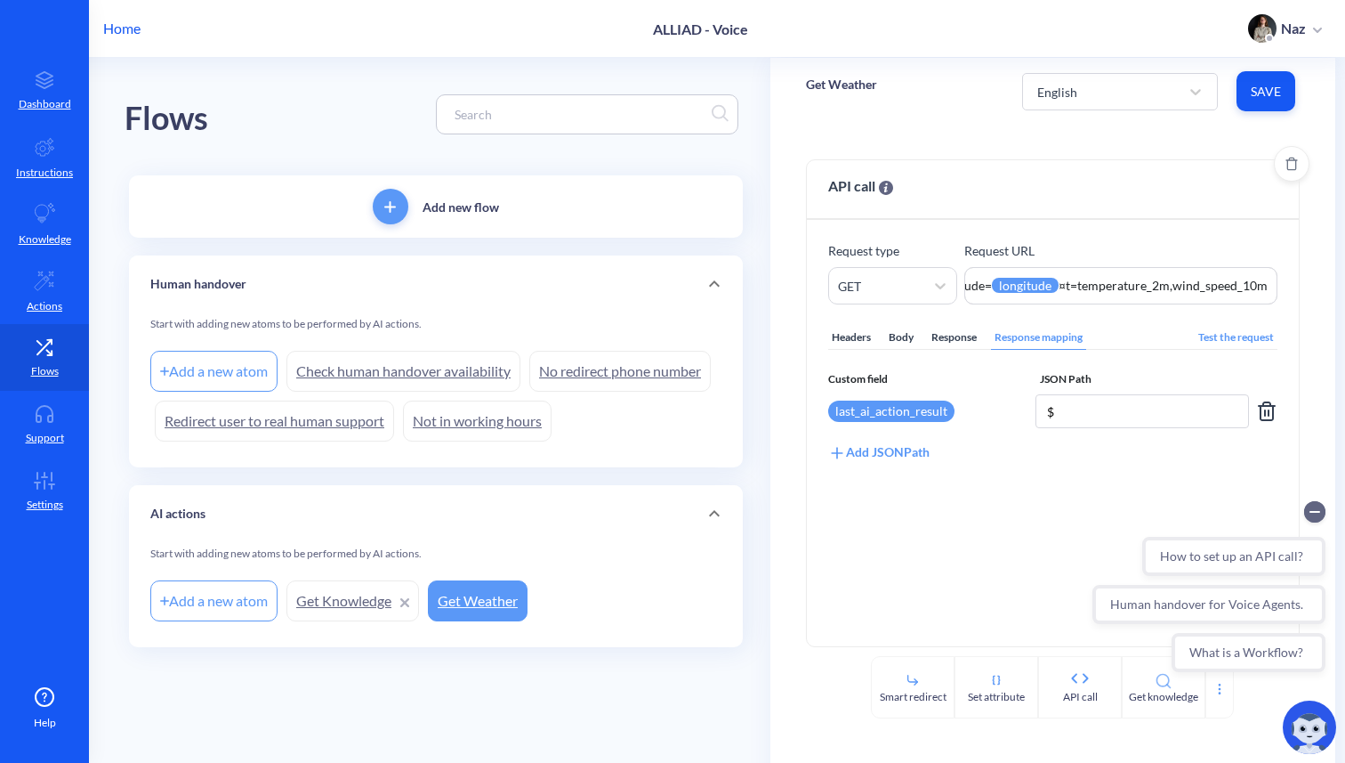
drag, startPoint x: 1068, startPoint y: 418, endPoint x: 868, endPoint y: 408, distance: 200.5
click at [868, 408] on div "last_ai_action_result $" at bounding box center [1052, 411] width 449 height 34
click at [865, 338] on div "Headers" at bounding box center [851, 338] width 46 height 24
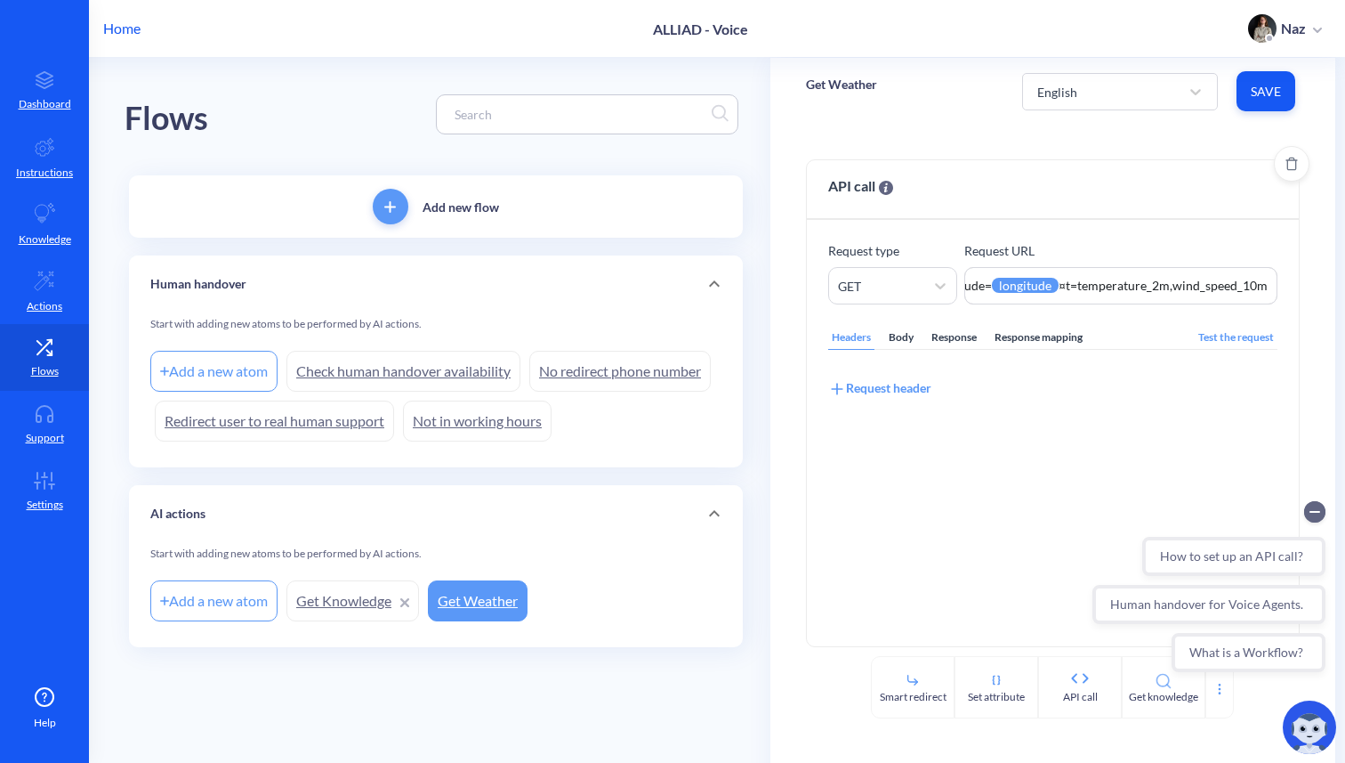
click at [1028, 338] on div "Response mapping" at bounding box center [1038, 338] width 95 height 24
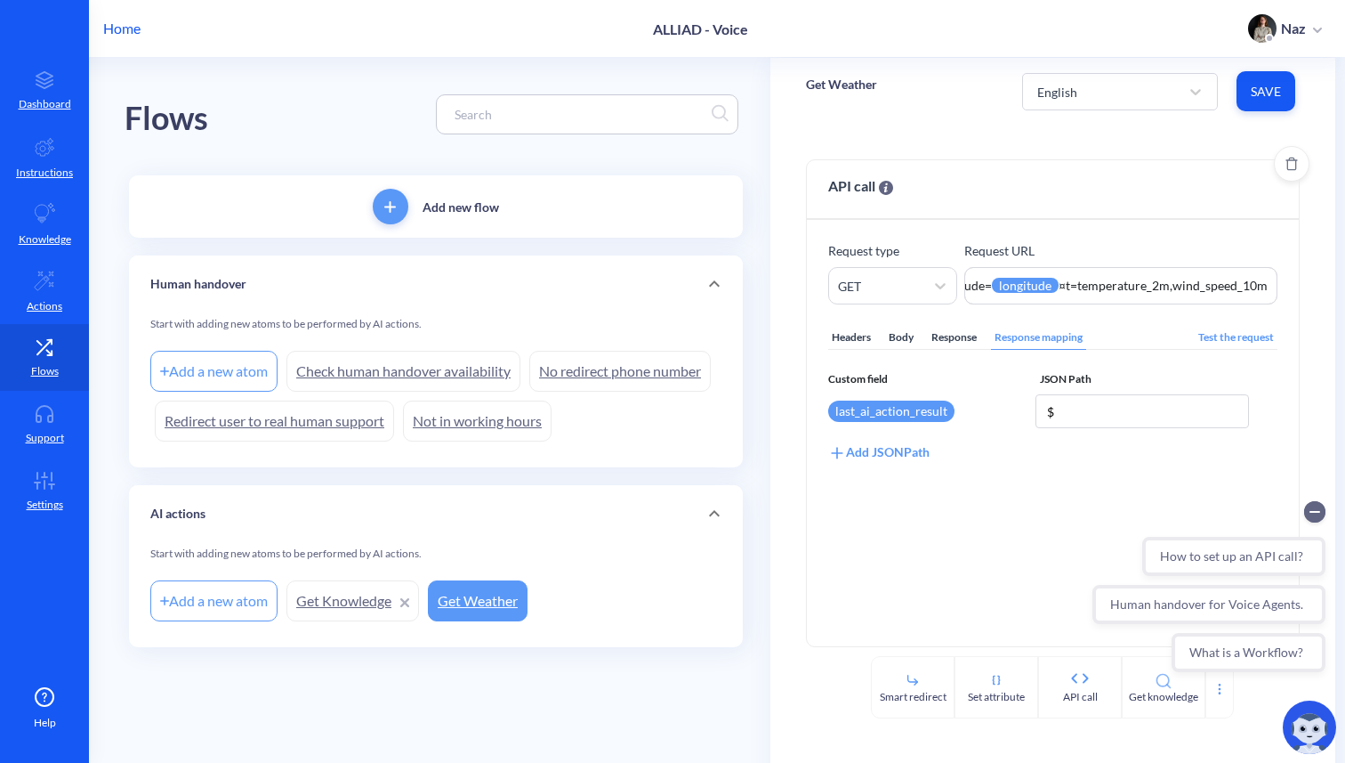
click at [895, 342] on div "Body" at bounding box center [901, 338] width 32 height 24
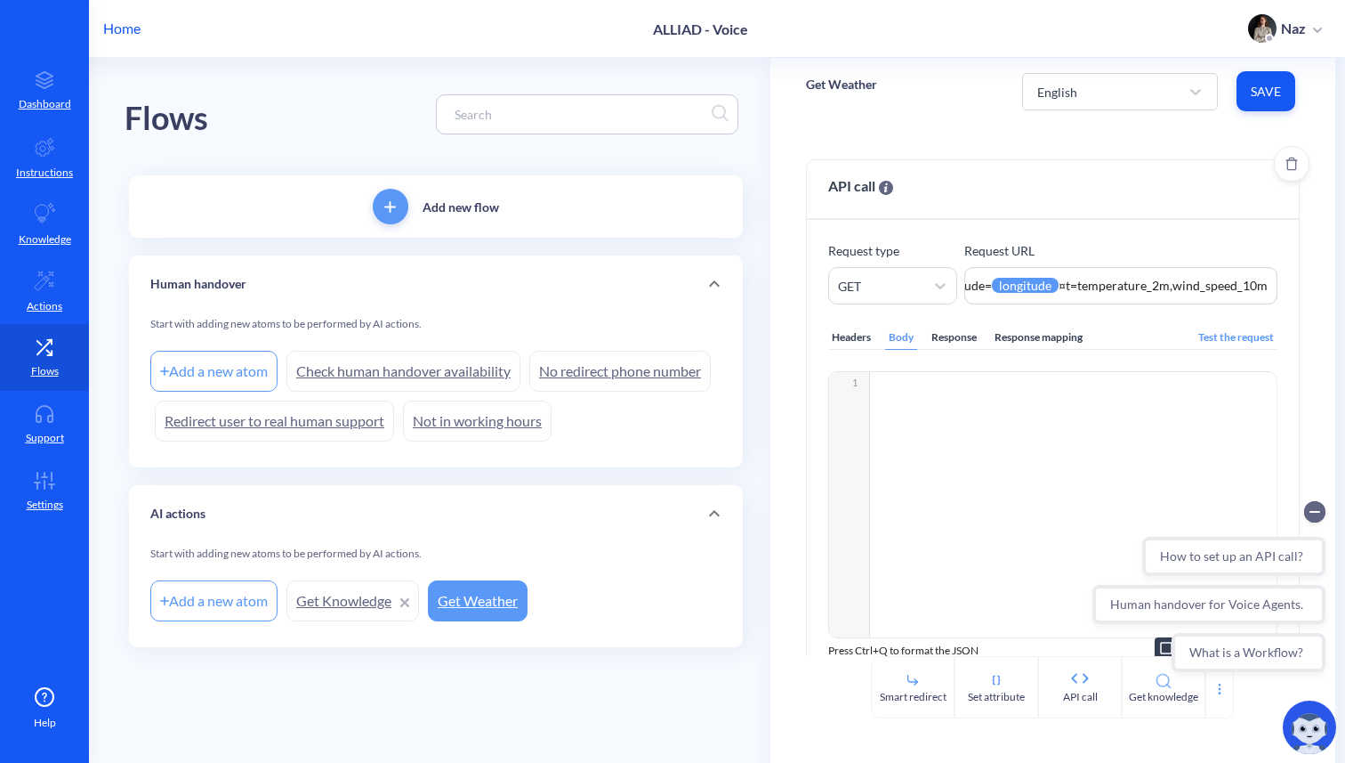
click at [913, 416] on div "​ x 1 ​" at bounding box center [1075, 527] width 492 height 310
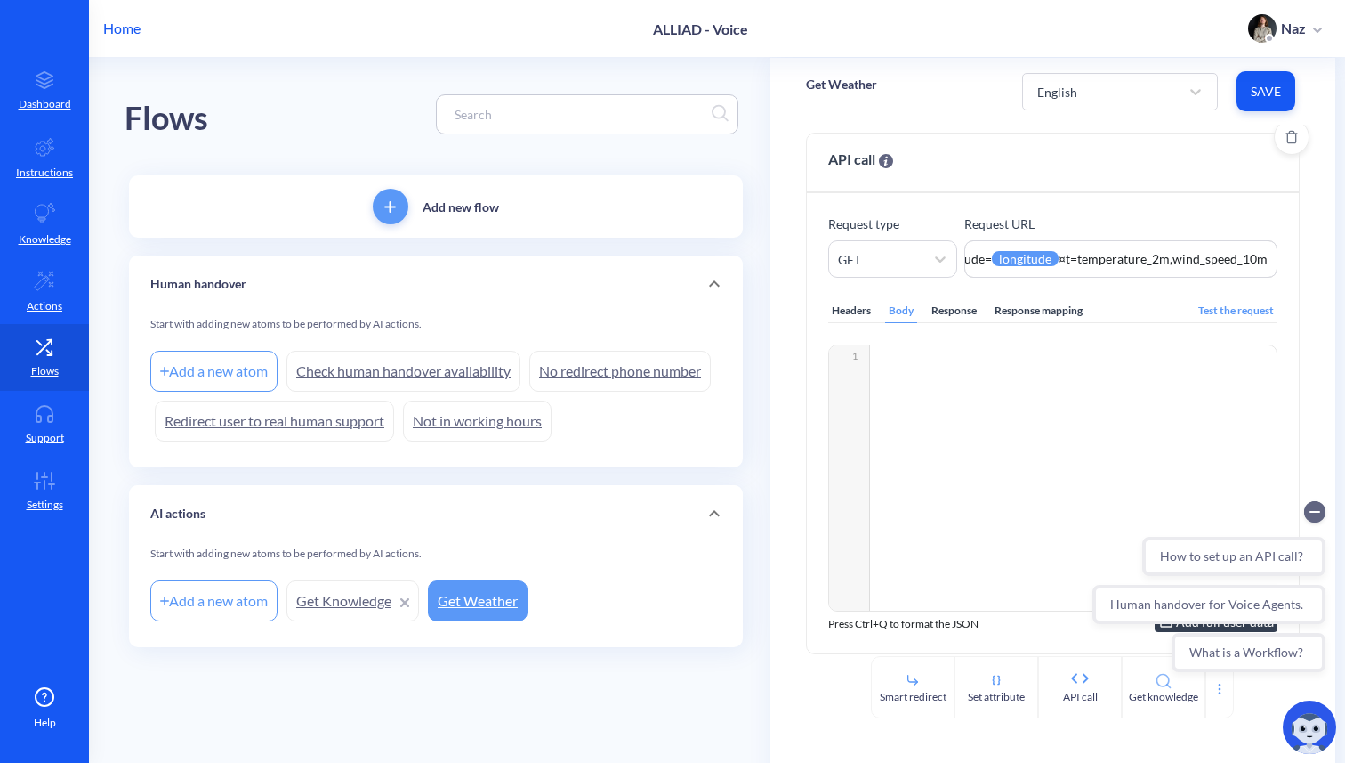
scroll to position [35, 0]
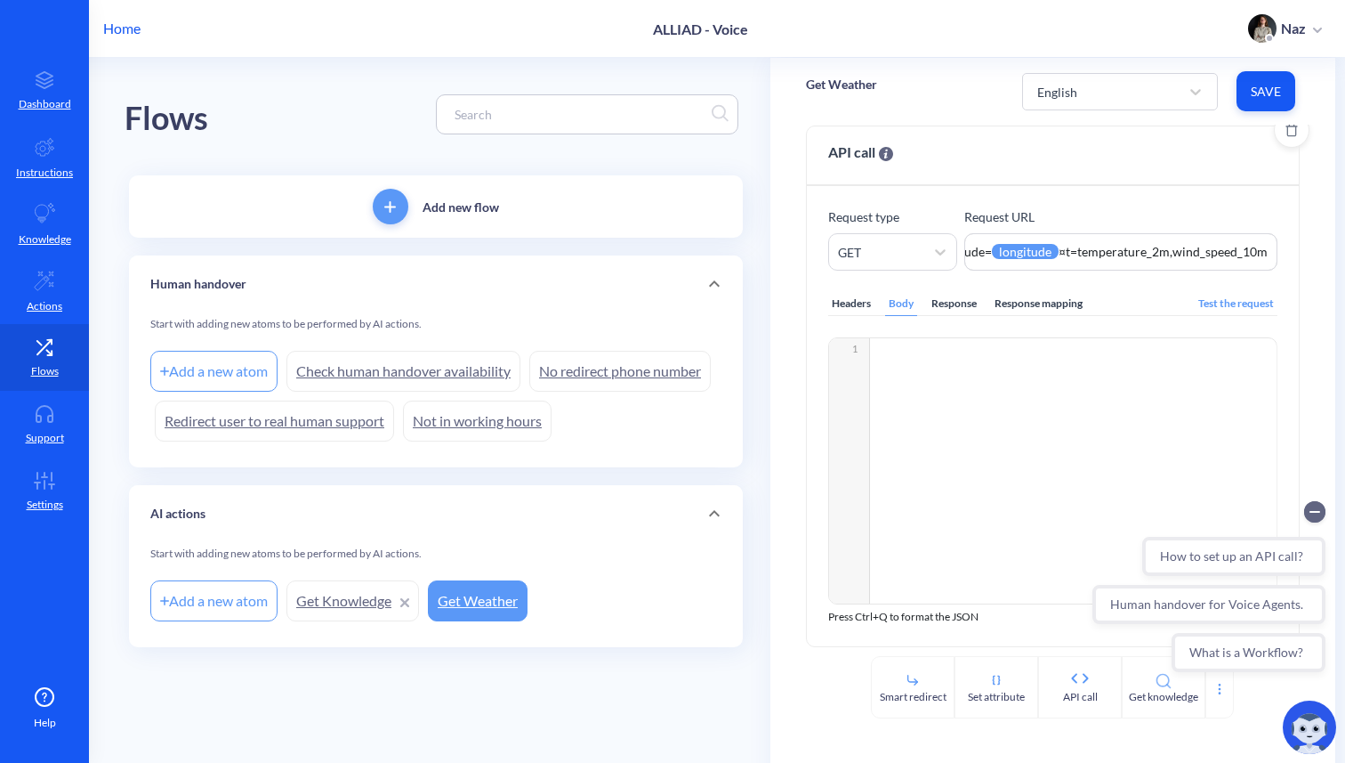
click at [1021, 310] on div "Response mapping" at bounding box center [1038, 304] width 95 height 24
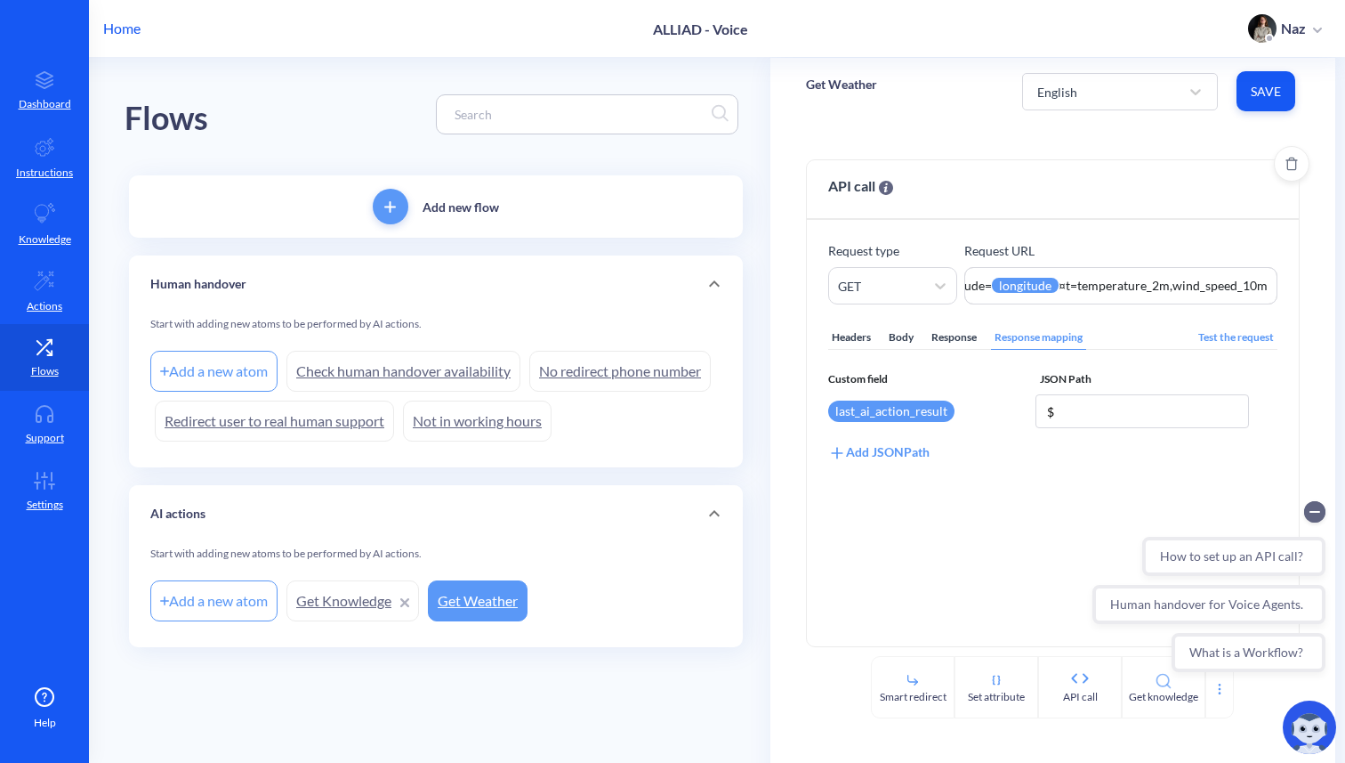
scroll to position [1, 0]
click at [1247, 340] on div "Test the request" at bounding box center [1236, 338] width 83 height 24
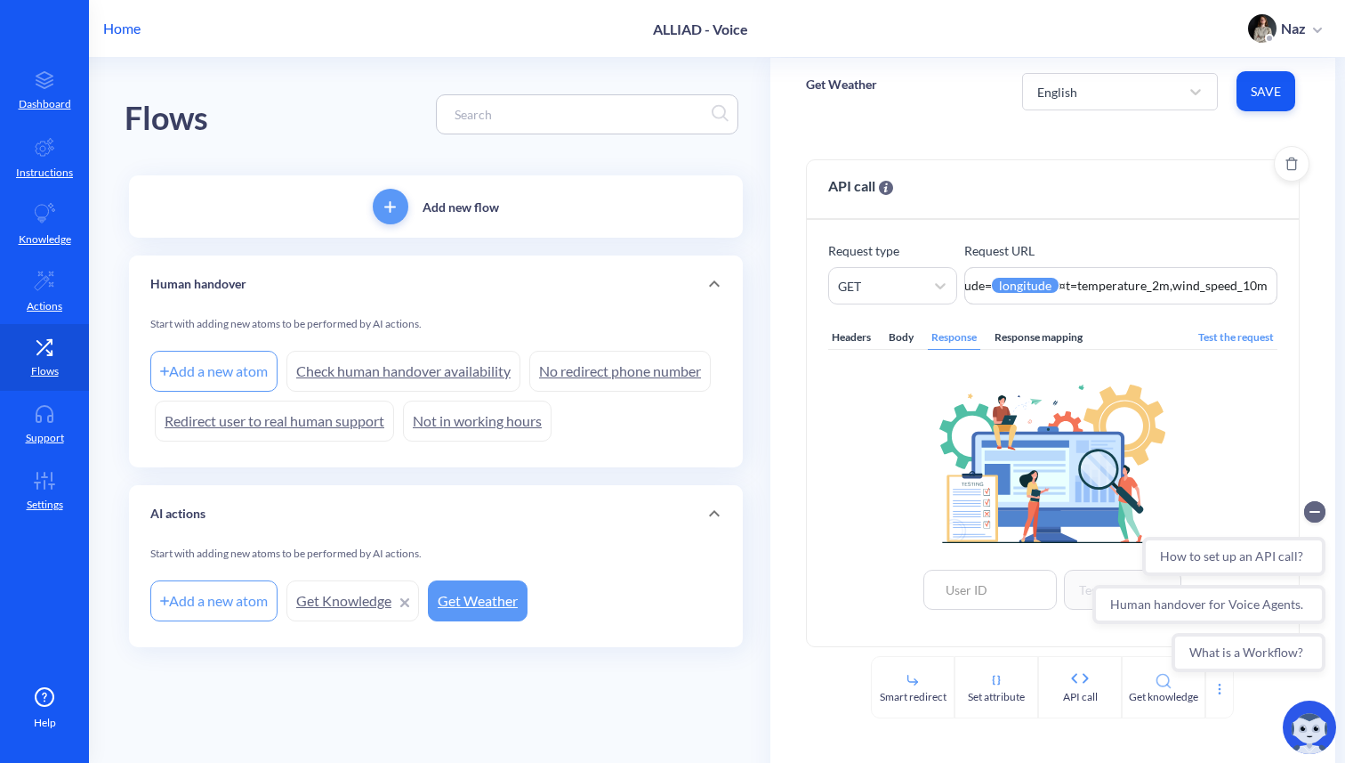
click at [953, 450] on img at bounding box center [1053, 463] width 226 height 158
click at [1306, 505] on icon "Collapse conversation starters" at bounding box center [1314, 511] width 21 height 21
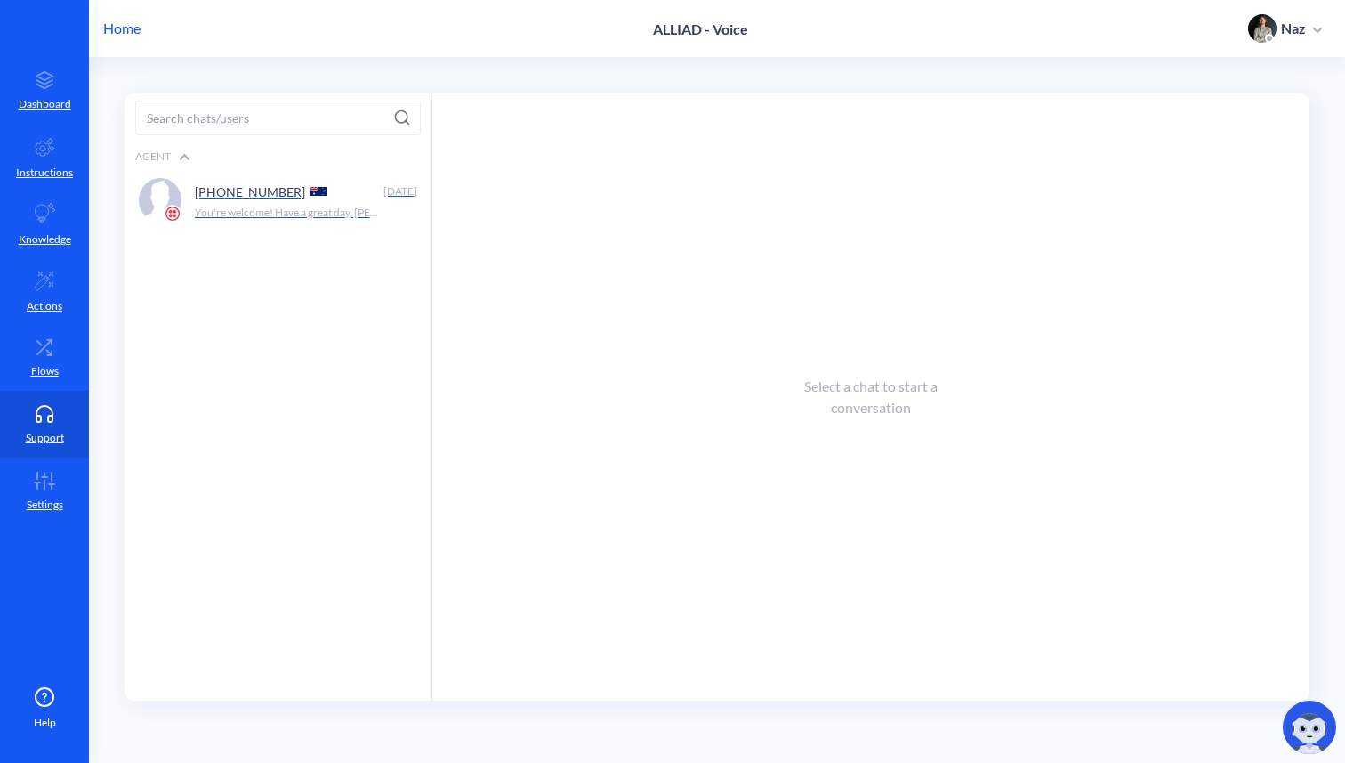
click at [226, 225] on div "[PHONE_NUMBER] [DATE] You're welcome! Have a great day, [PERSON_NAME]." at bounding box center [278, 200] width 307 height 59
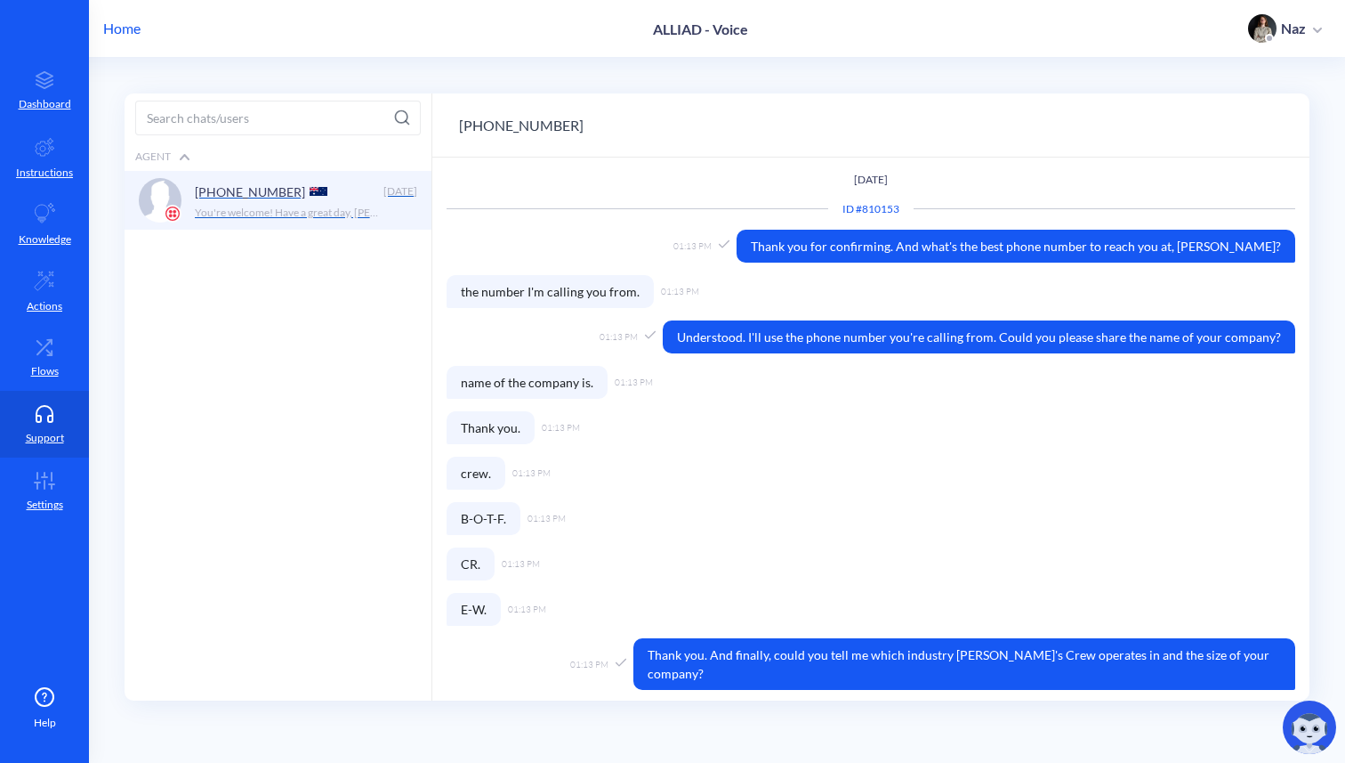
scroll to position [478, 0]
